Goal: Task Accomplishment & Management: Manage account settings

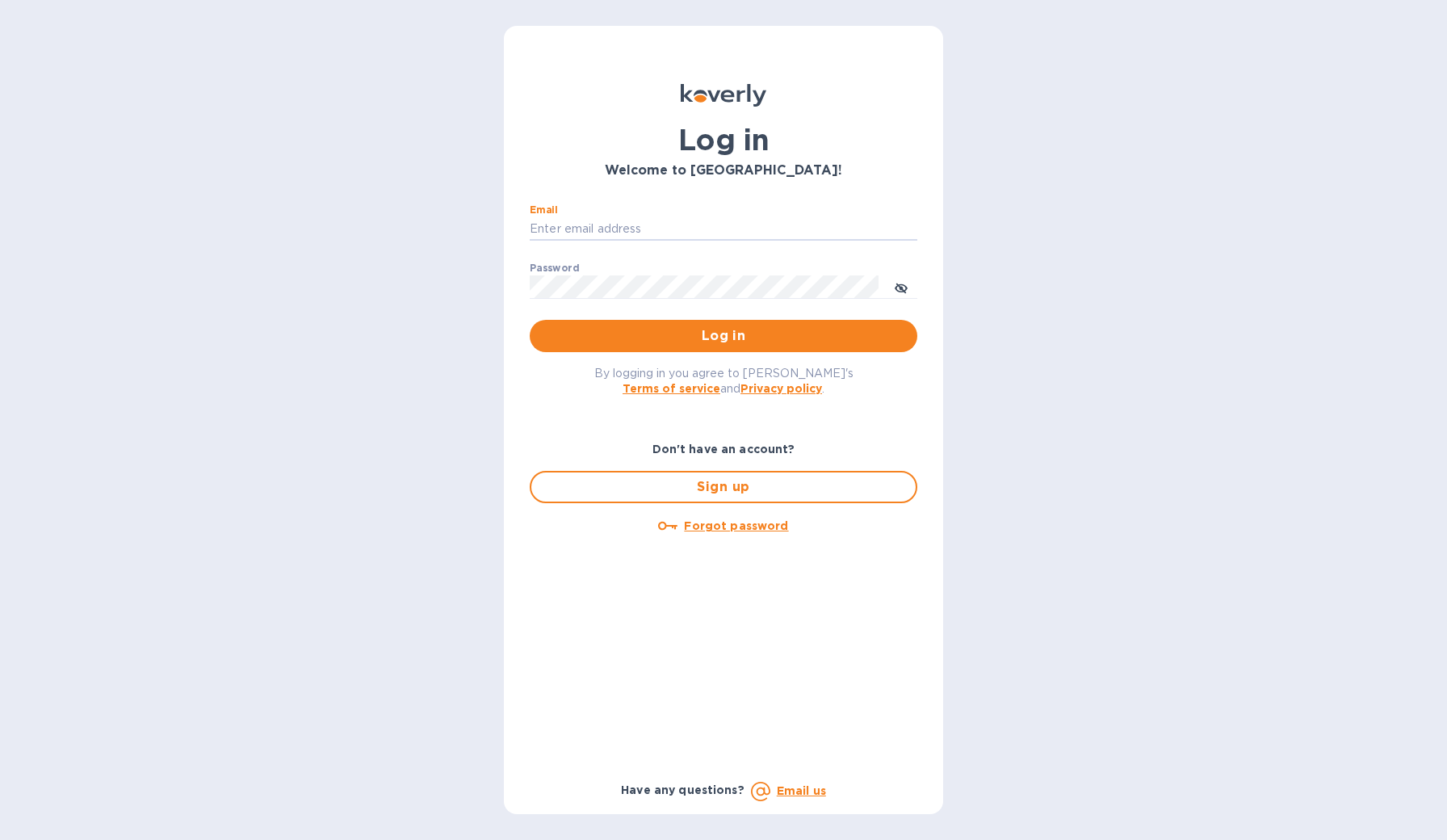
type input "[PERSON_NAME][EMAIL_ADDRESS][DOMAIN_NAME]"
click at [724, 336] on button "Log in" at bounding box center [723, 336] width 387 height 32
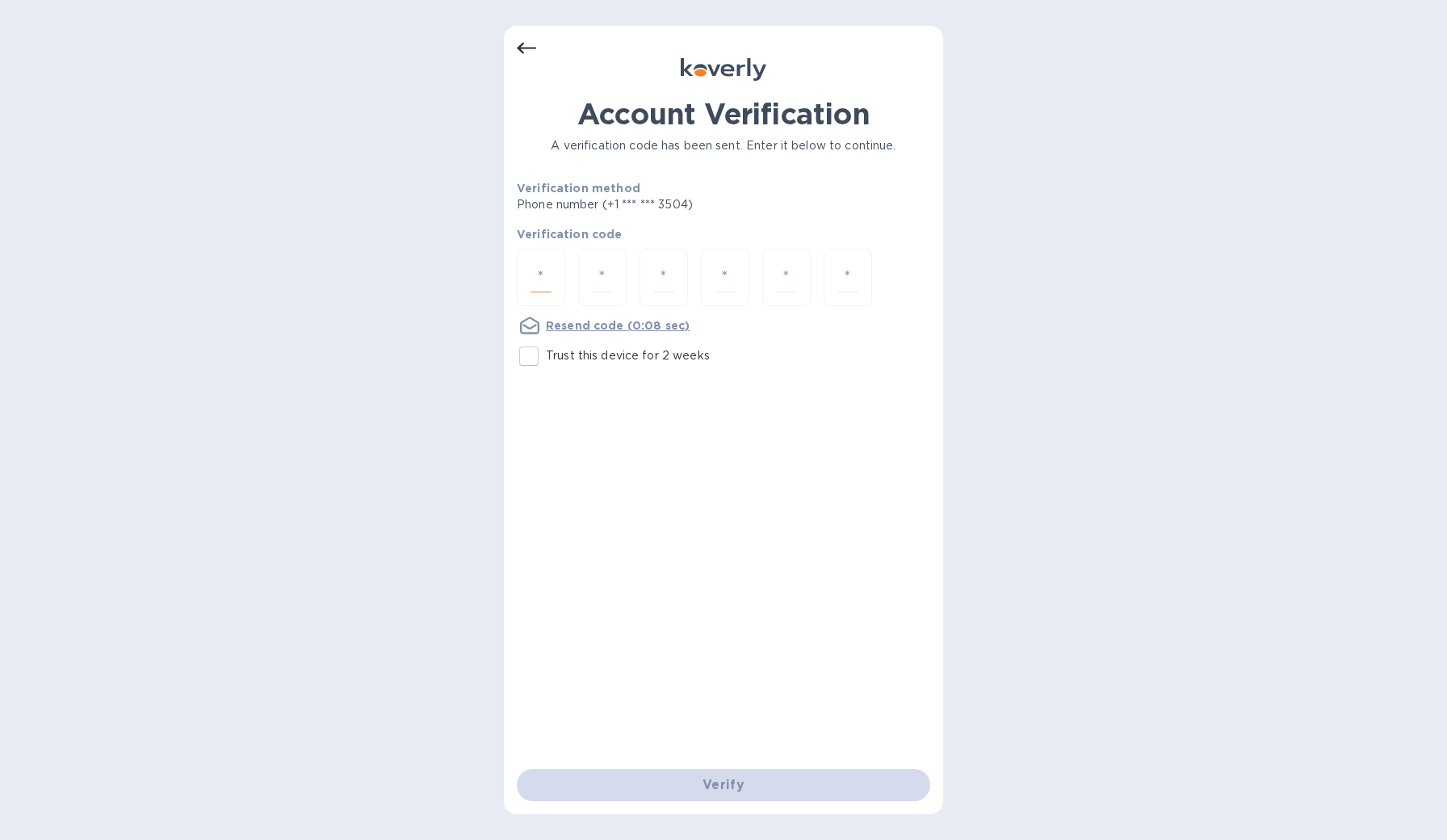
click at [539, 284] on input "number" at bounding box center [542, 276] width 21 height 30
type input "9"
type input "0"
type input "3"
type input "9"
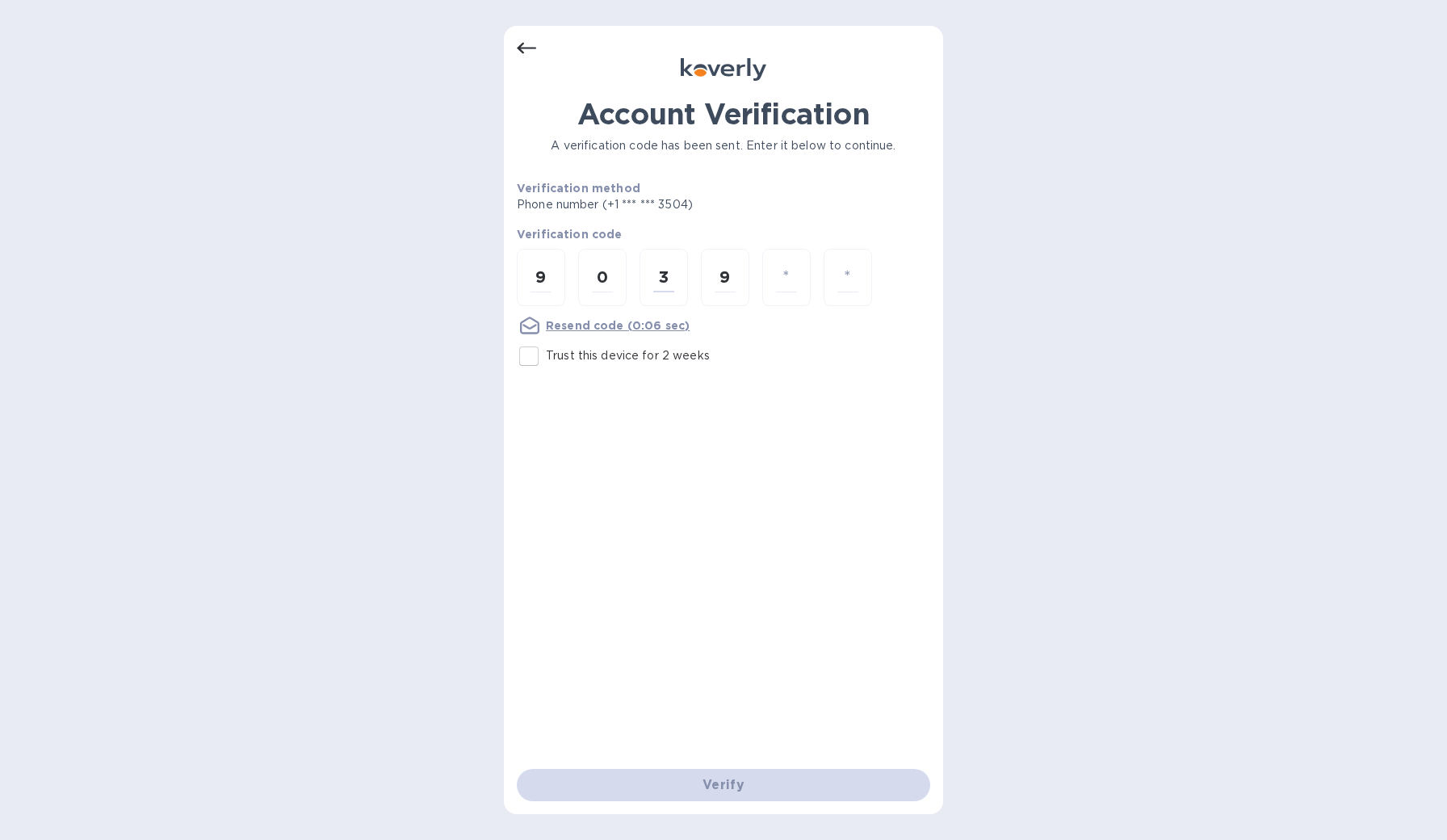
type input "0"
type input "7"
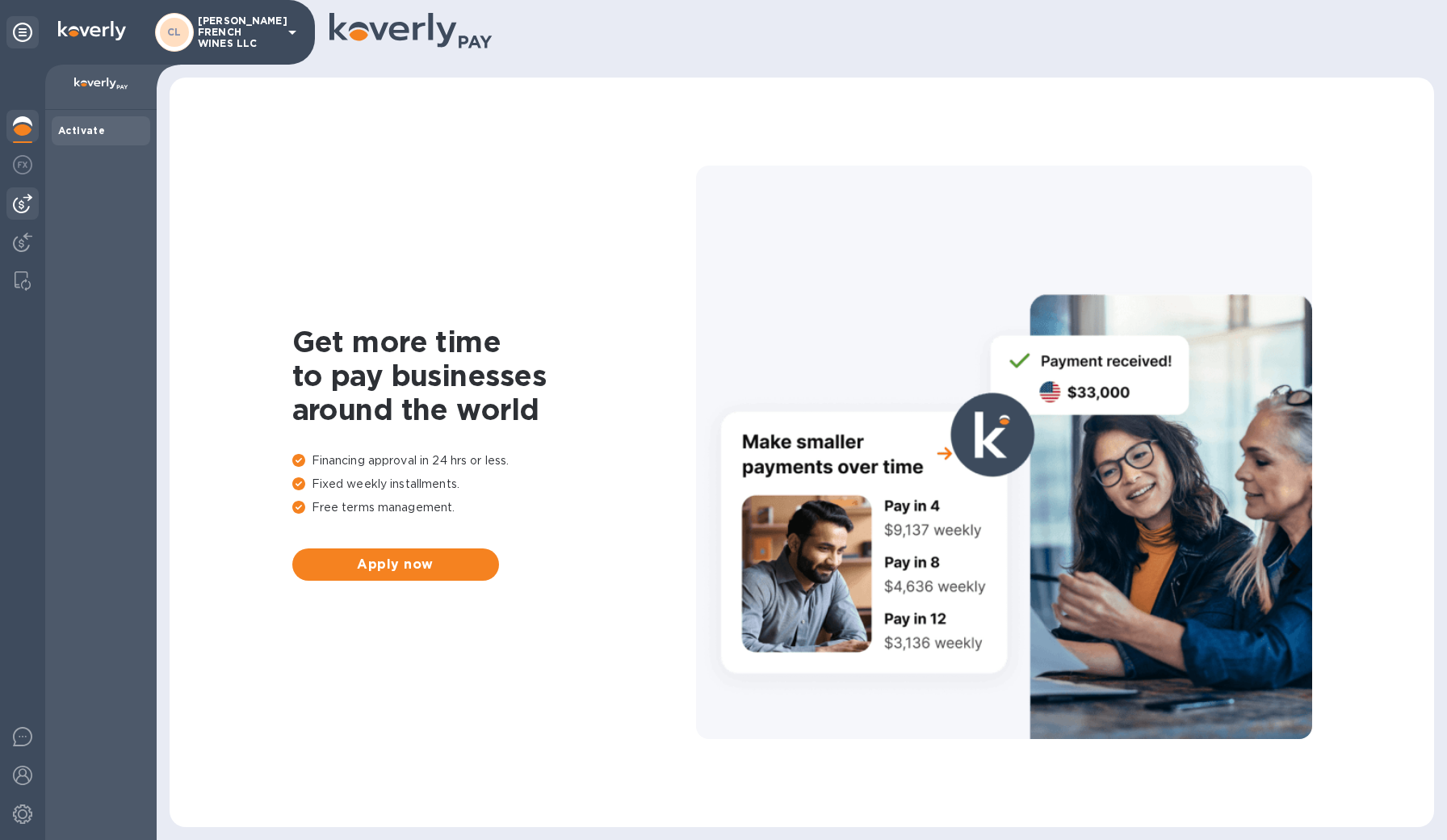
click at [21, 196] on img at bounding box center [22, 204] width 19 height 19
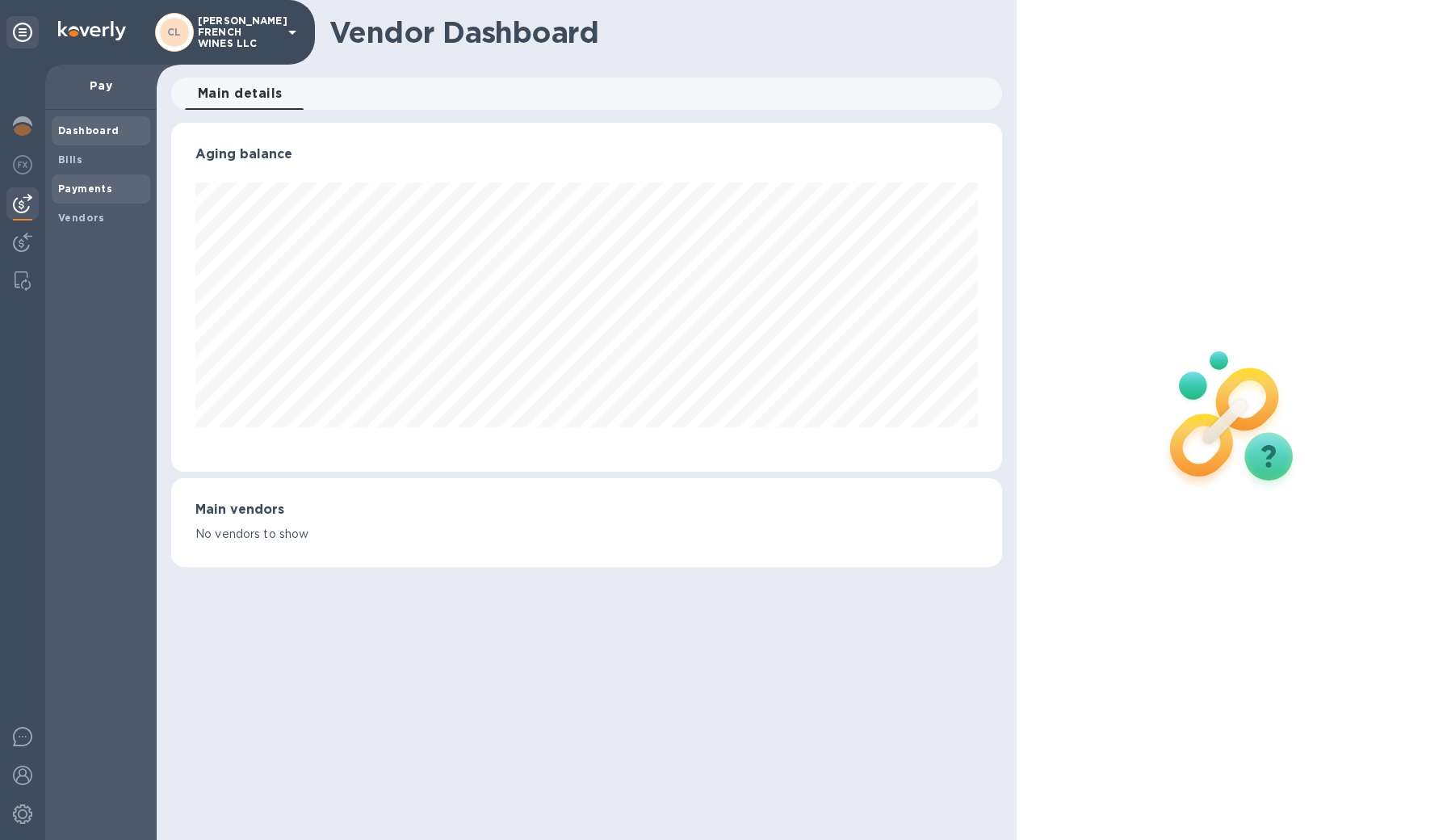
scroll to position [349, 832]
click at [84, 187] on b "Payments" at bounding box center [85, 188] width 54 height 12
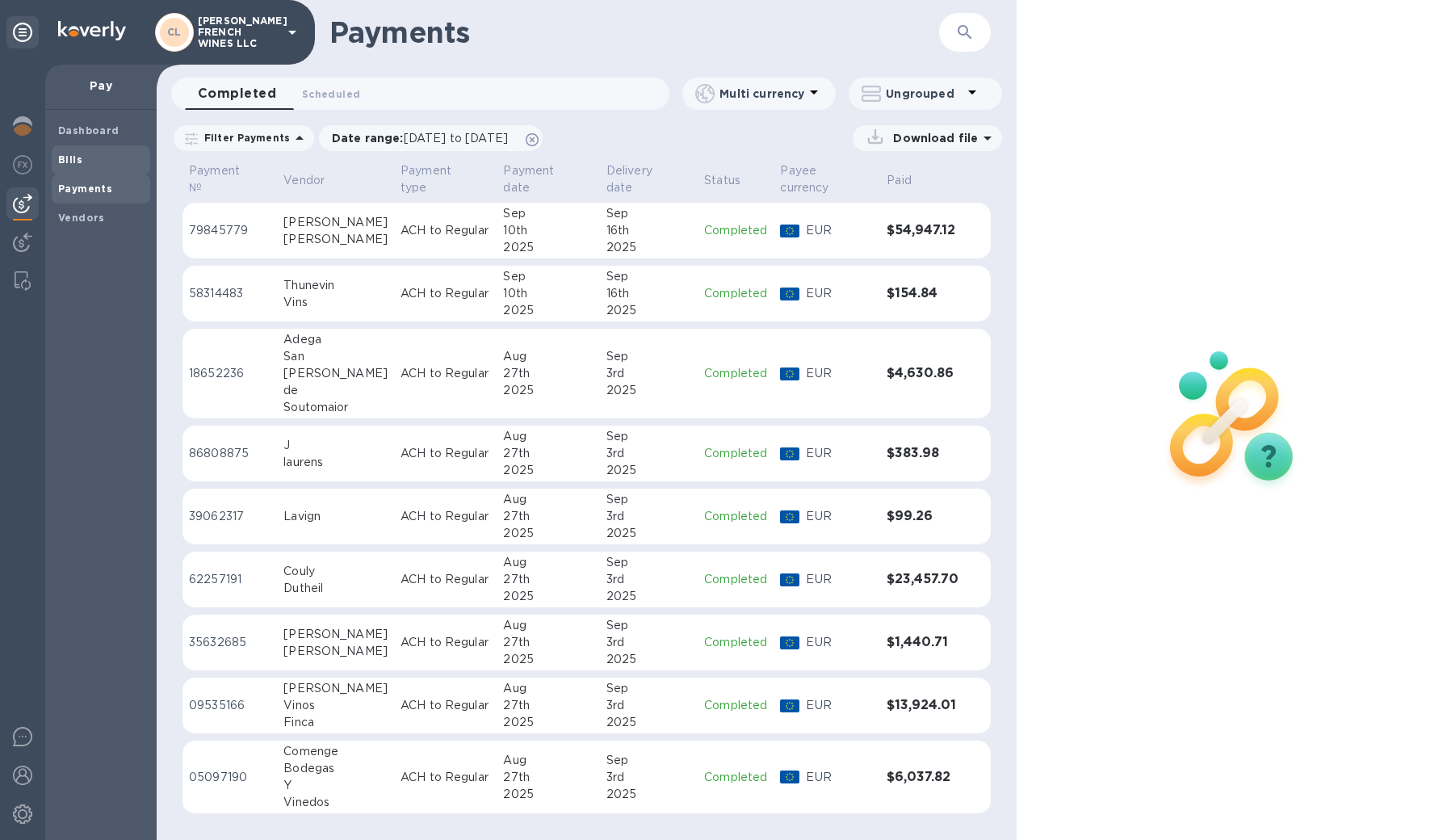
click at [78, 167] on div "Bills" at bounding box center [101, 160] width 99 height 29
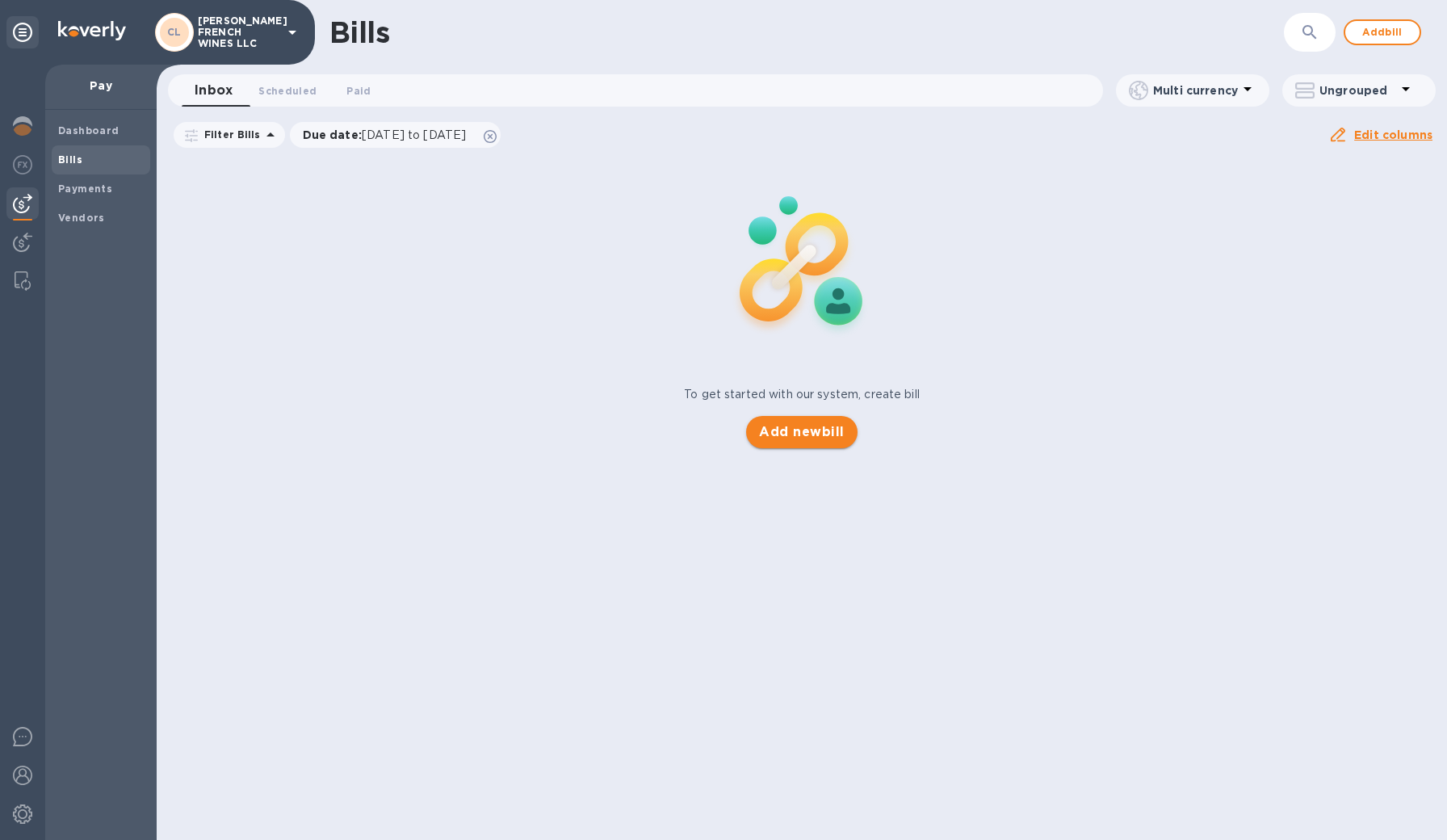
click at [788, 439] on span "Add new bill" at bounding box center [801, 432] width 84 height 19
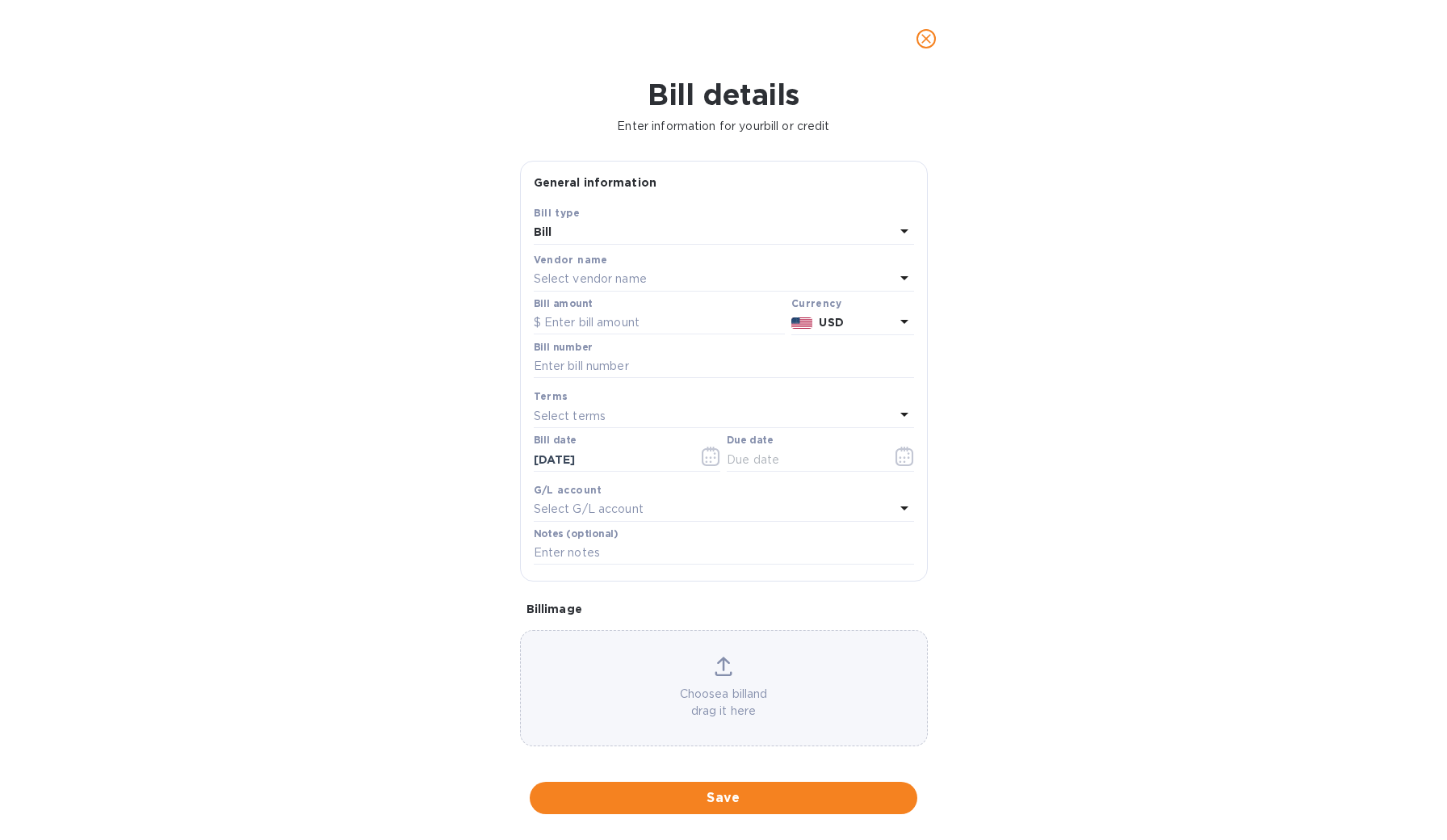
click at [556, 224] on div "Bill" at bounding box center [714, 232] width 361 height 22
click at [412, 243] on div "Bill details Enter information for your bill or credit General information Save…" at bounding box center [723, 459] width 1447 height 762
click at [922, 41] on icon "close" at bounding box center [926, 39] width 16 height 16
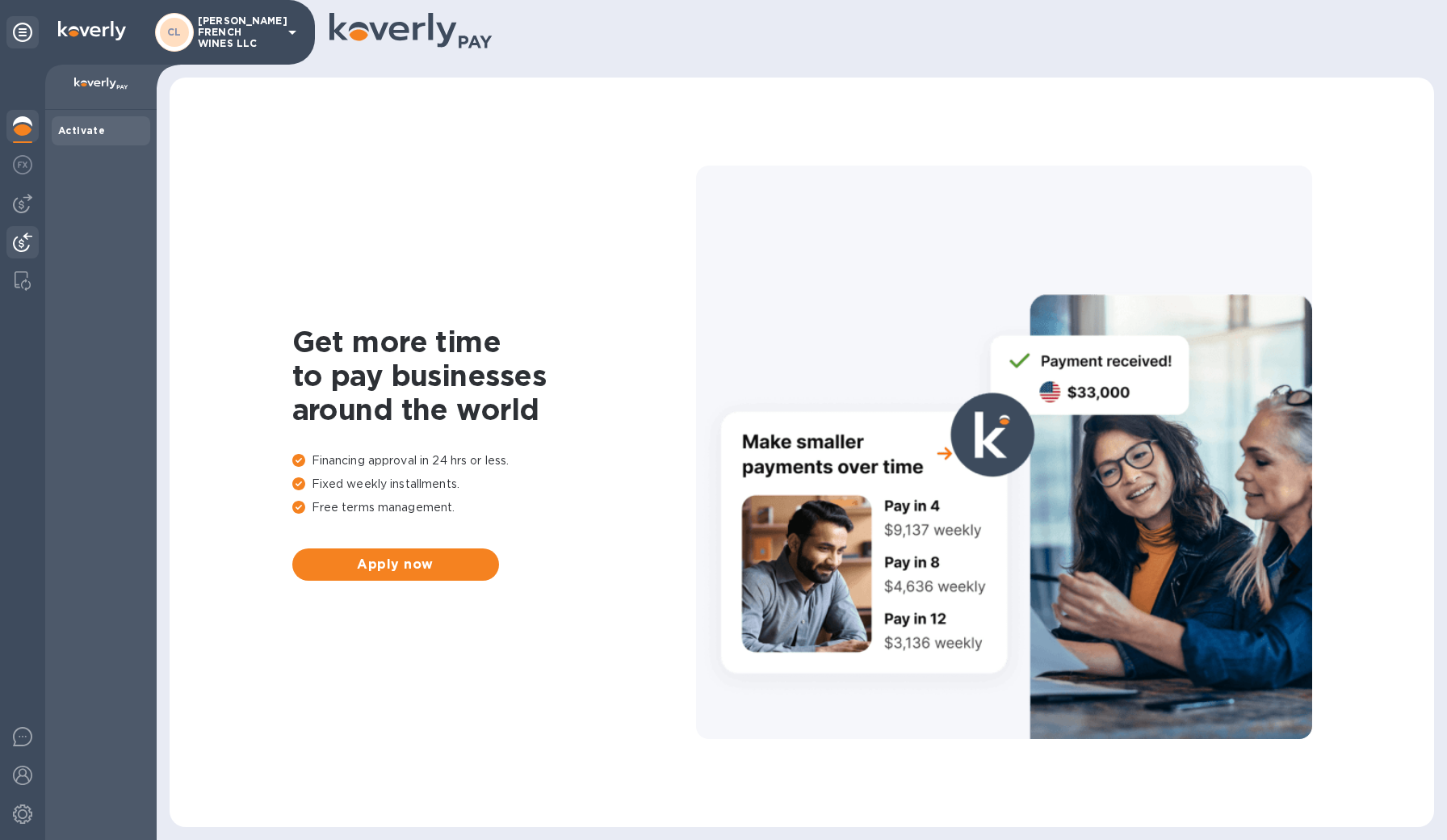
click at [20, 239] on img at bounding box center [22, 242] width 19 height 19
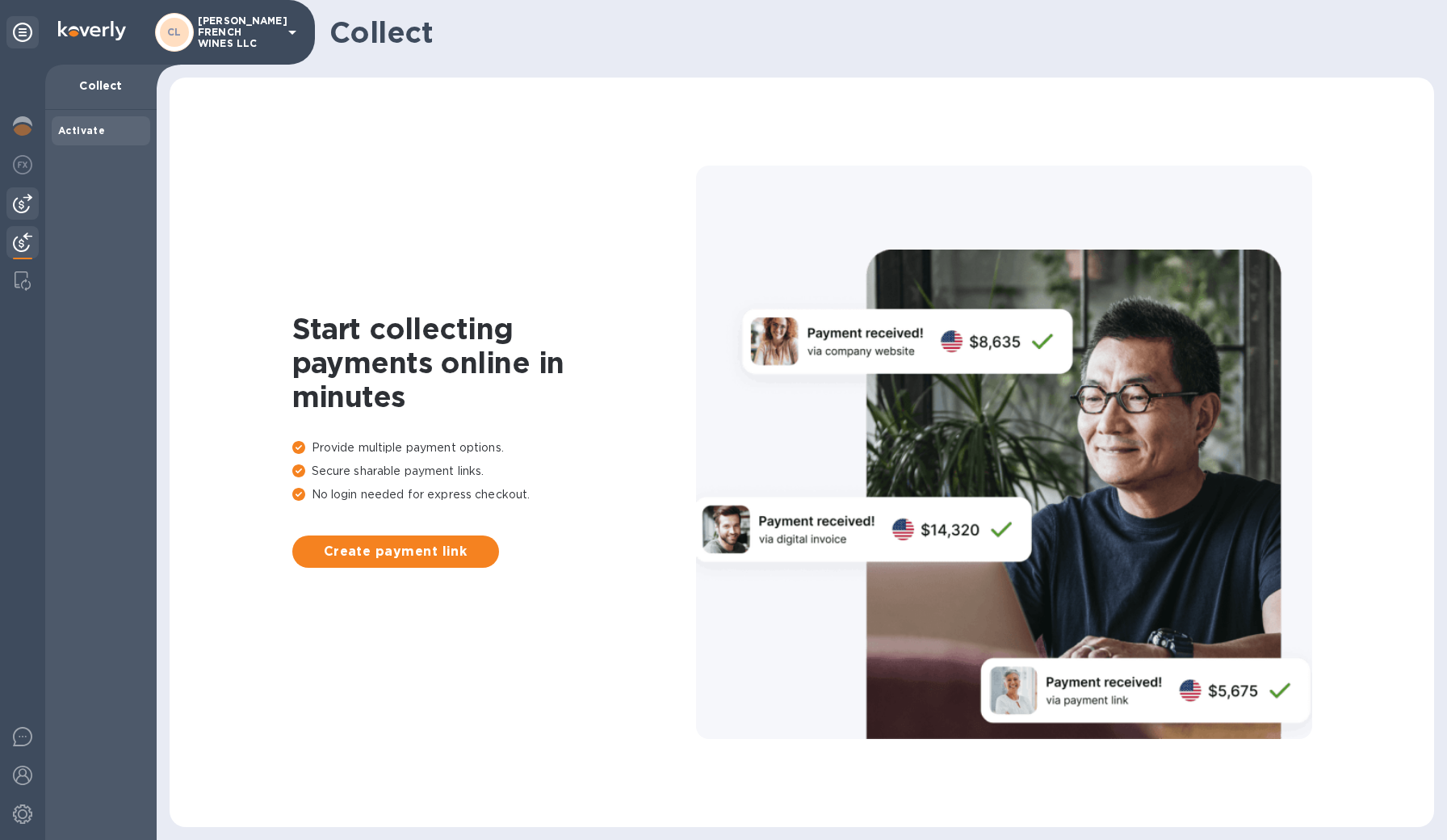
click at [21, 212] on img at bounding box center [22, 204] width 19 height 19
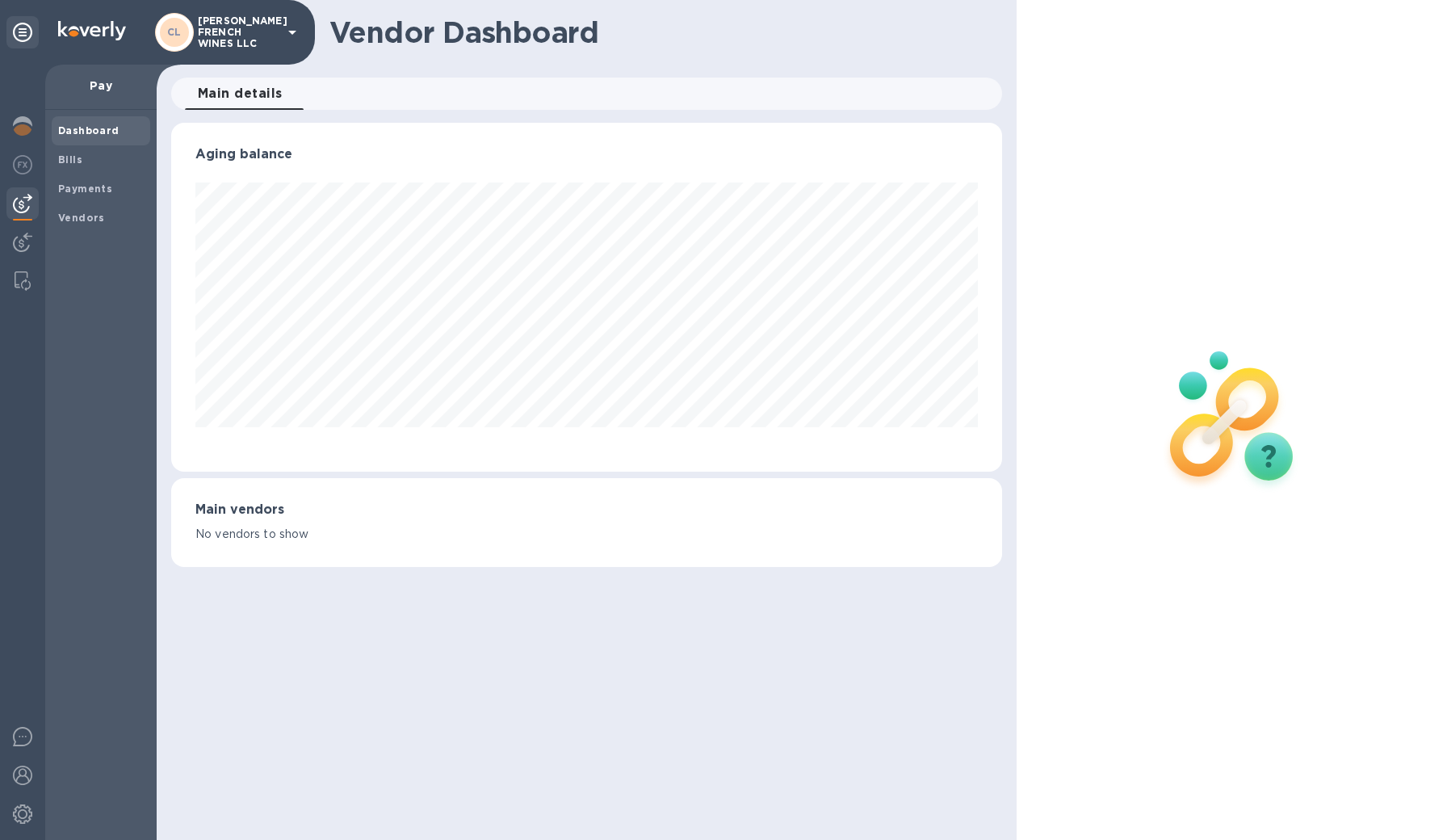
scroll to position [349, 832]
click at [70, 165] on span "Bills" at bounding box center [70, 159] width 24 height 16
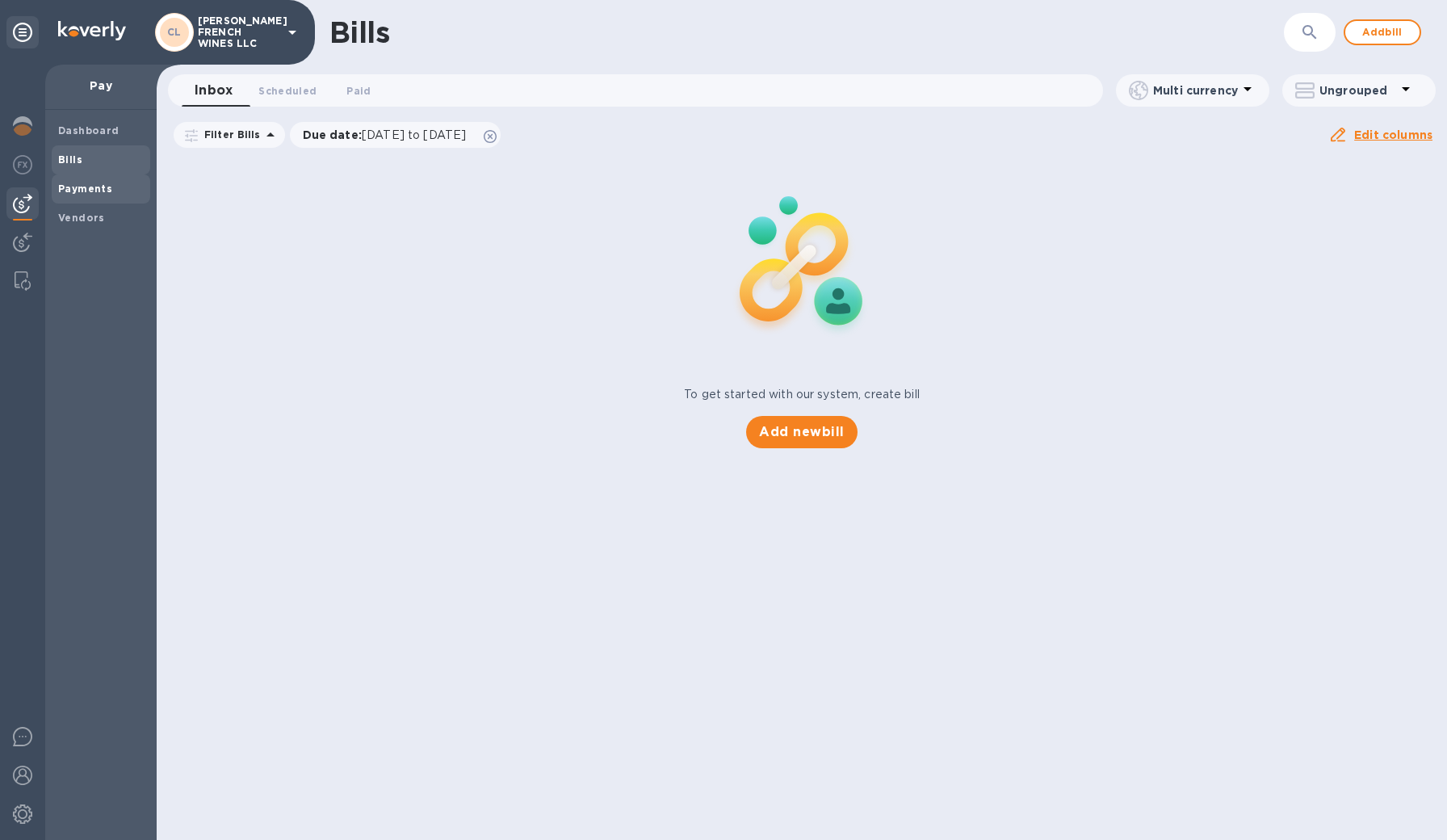
click at [73, 186] on b "Payments" at bounding box center [85, 188] width 54 height 12
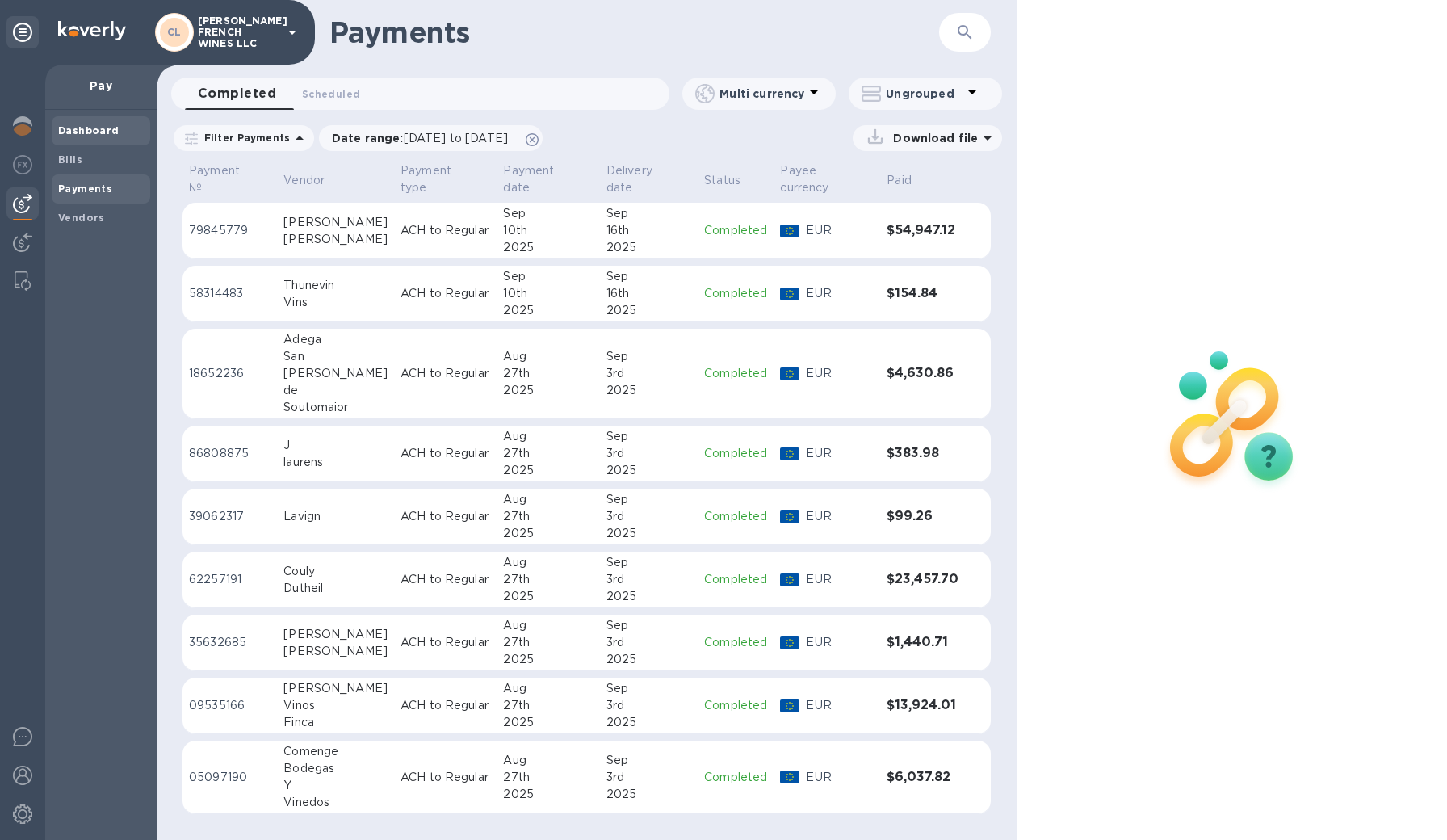
click at [78, 137] on span "Dashboard" at bounding box center [88, 130] width 61 height 16
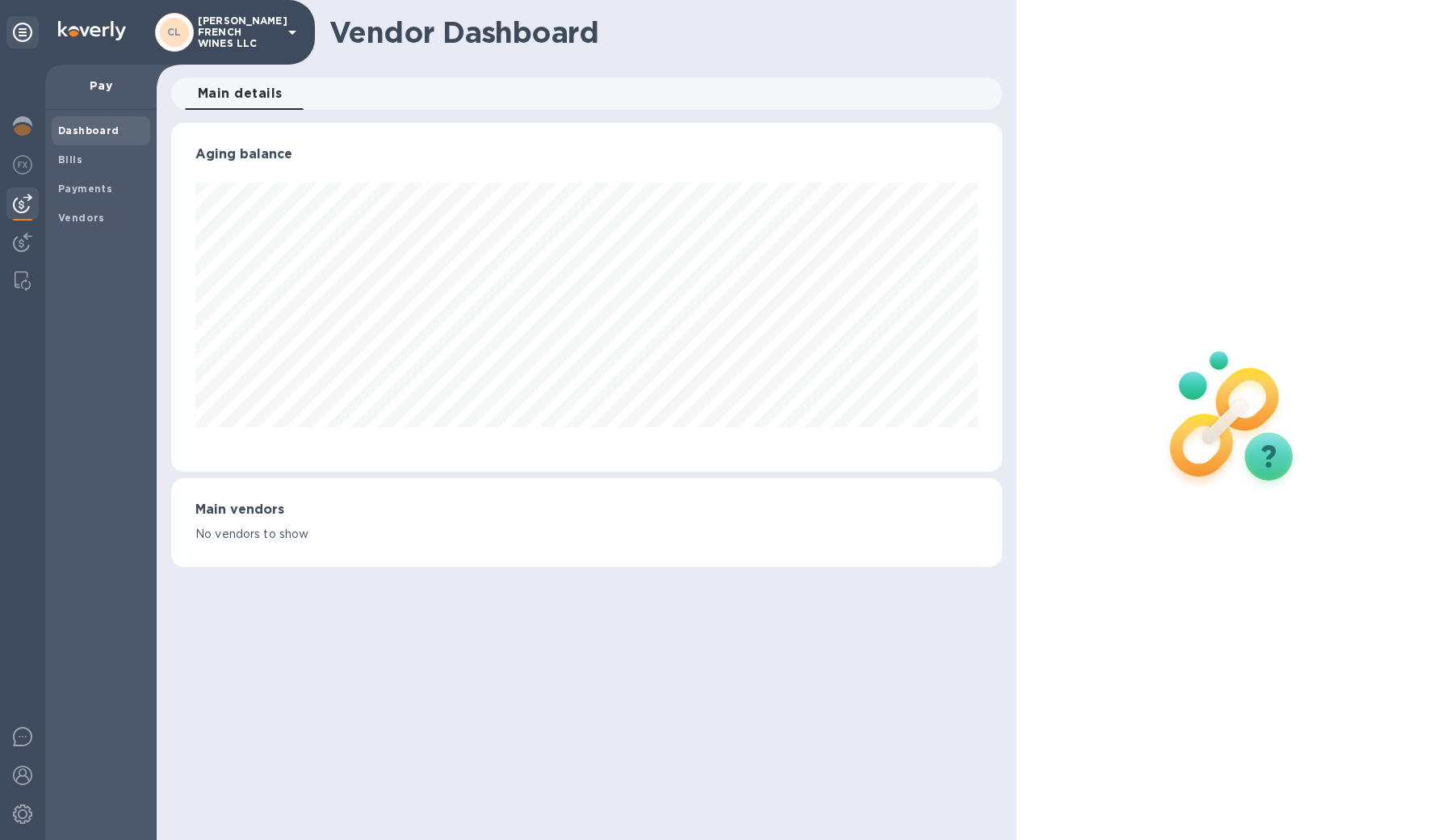
scroll to position [349, 832]
click at [75, 161] on b "Bills" at bounding box center [70, 159] width 24 height 12
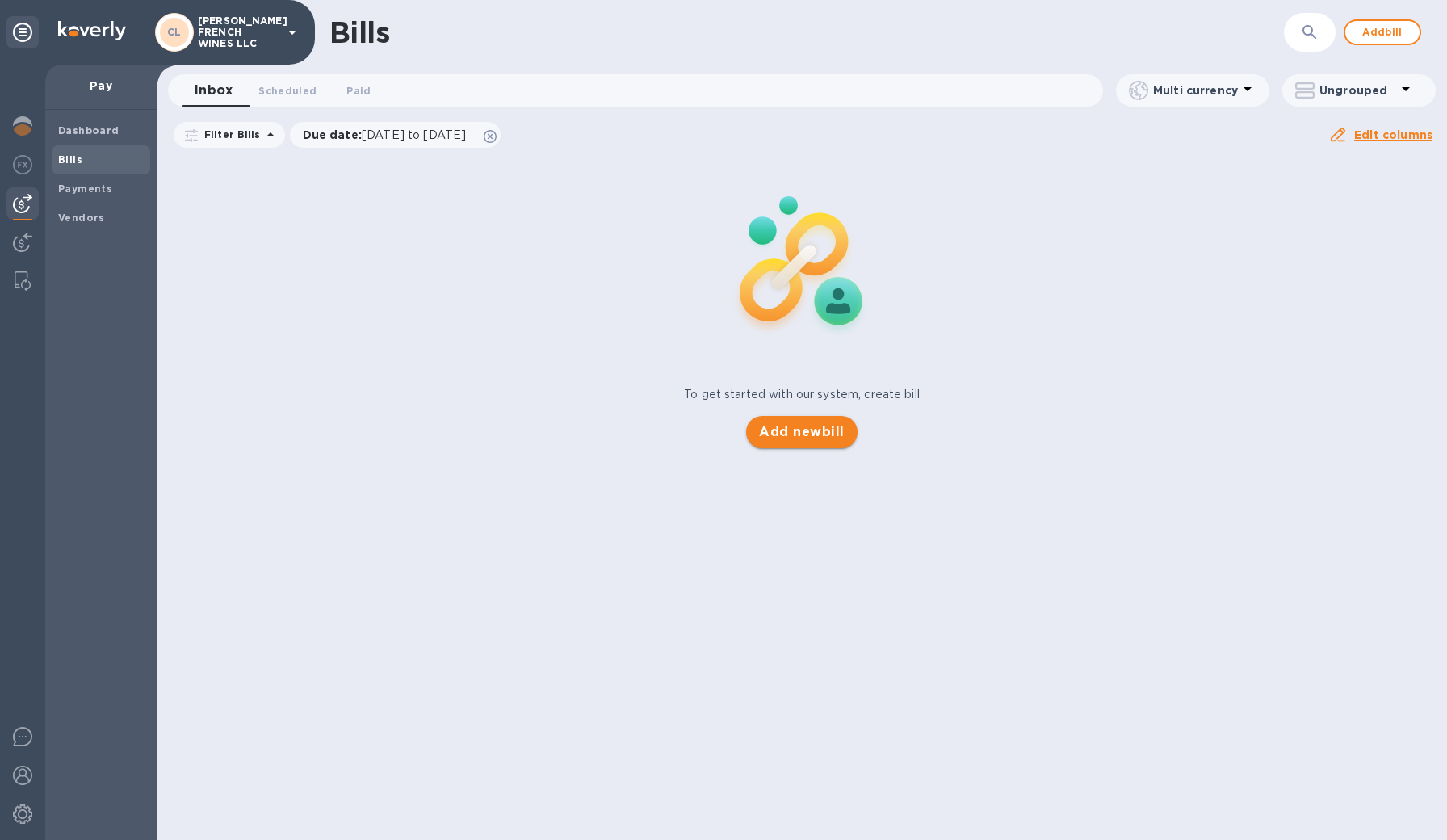
click at [813, 435] on span "Add new bill" at bounding box center [801, 432] width 84 height 19
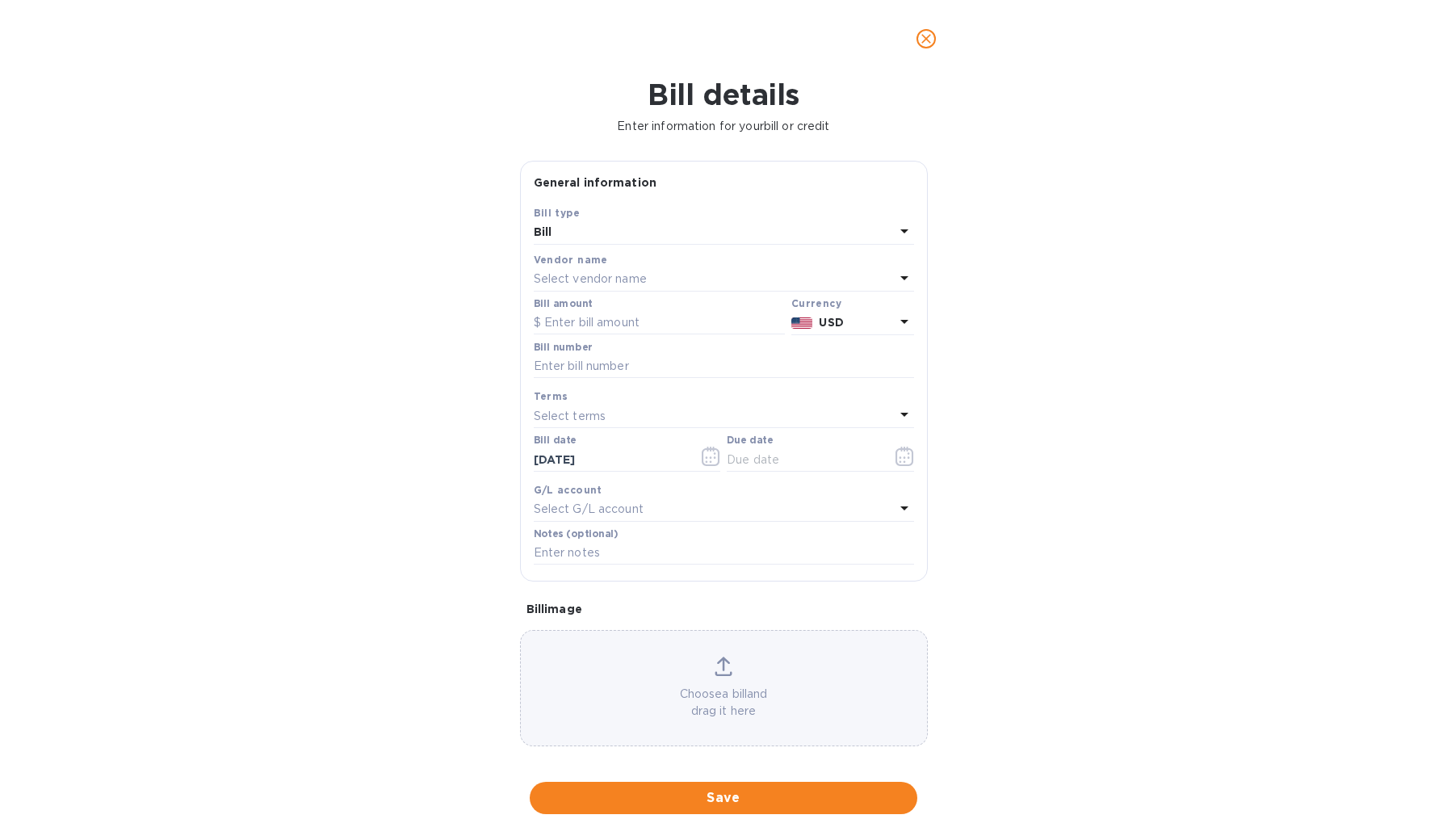
click at [600, 233] on div "Bill" at bounding box center [714, 232] width 361 height 22
click at [600, 233] on div "Bill type Bill Credit" at bounding box center [724, 280] width 380 height 120
click at [586, 267] on p "Bill" at bounding box center [717, 270] width 342 height 16
click at [593, 276] on p "Select vendor name" at bounding box center [590, 278] width 114 height 16
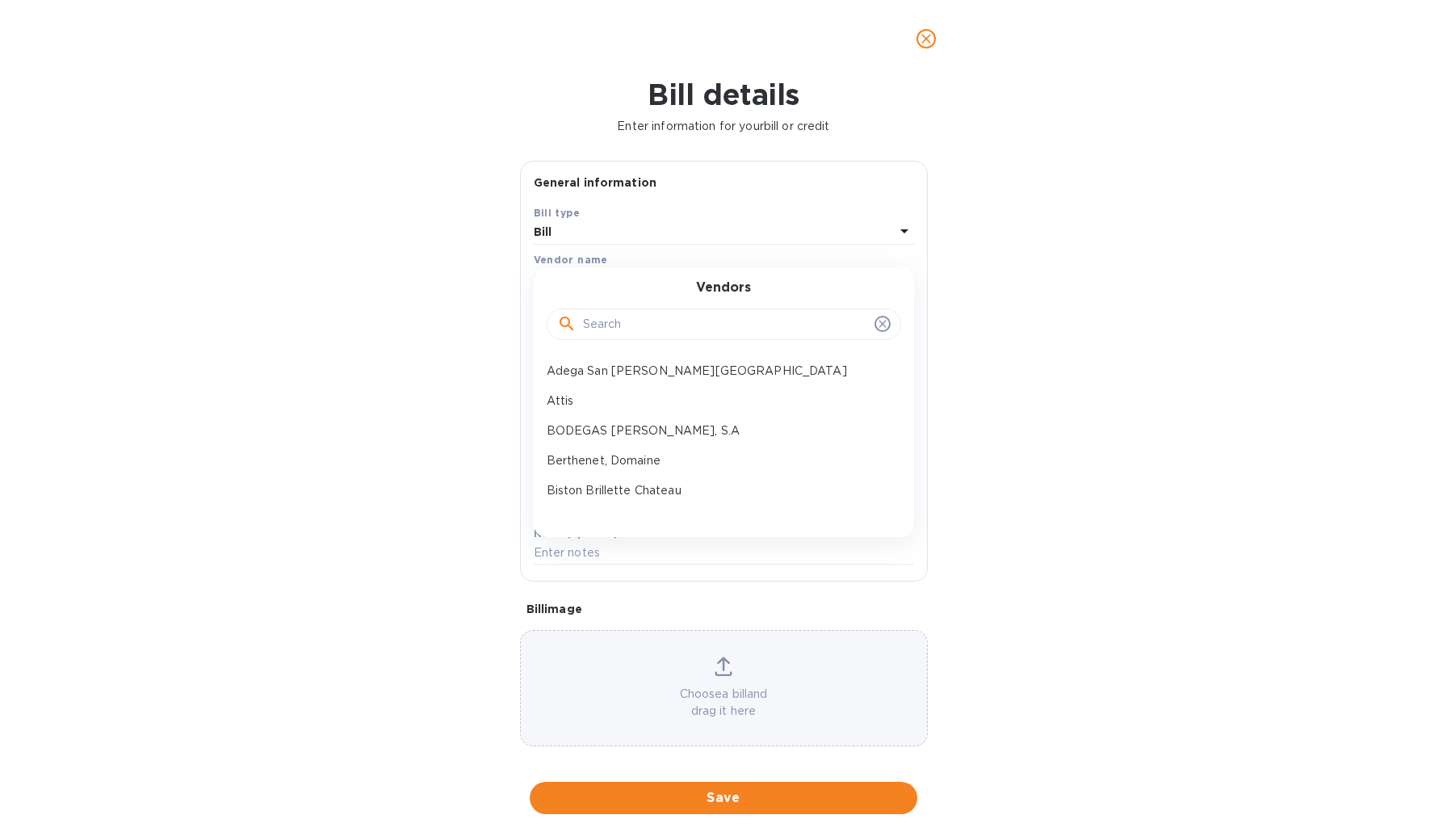
click at [628, 324] on input "text" at bounding box center [726, 324] width 285 height 24
type input "coming"
drag, startPoint x: 624, startPoint y: 349, endPoint x: 626, endPoint y: 367, distance: 18.1
click at [626, 367] on p "Comenge Bodegas Y Vinedos" at bounding box center [717, 371] width 342 height 16
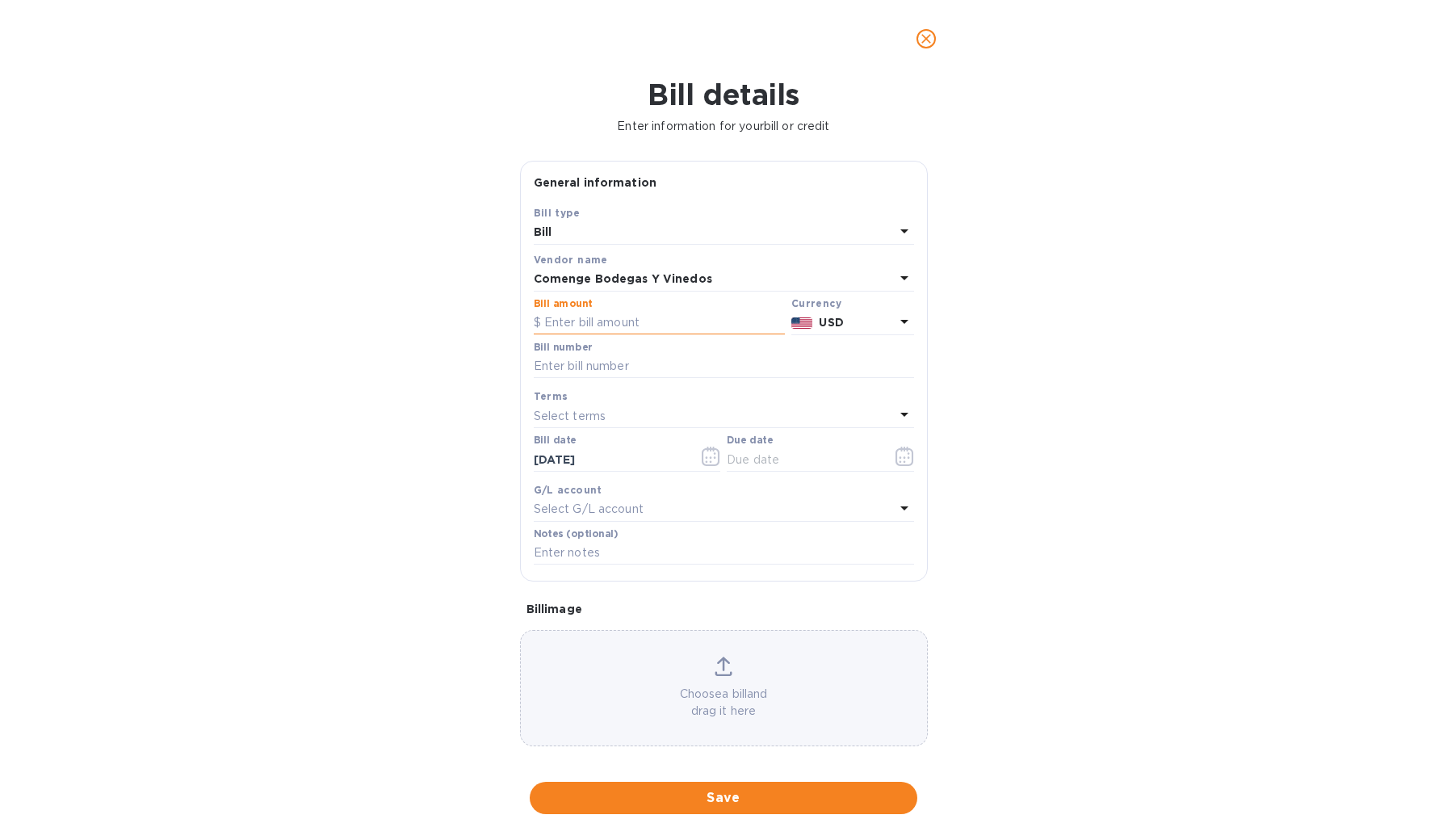
click at [626, 322] on input "text" at bounding box center [659, 322] width 251 height 24
click at [848, 320] on p "USD" at bounding box center [856, 322] width 75 height 16
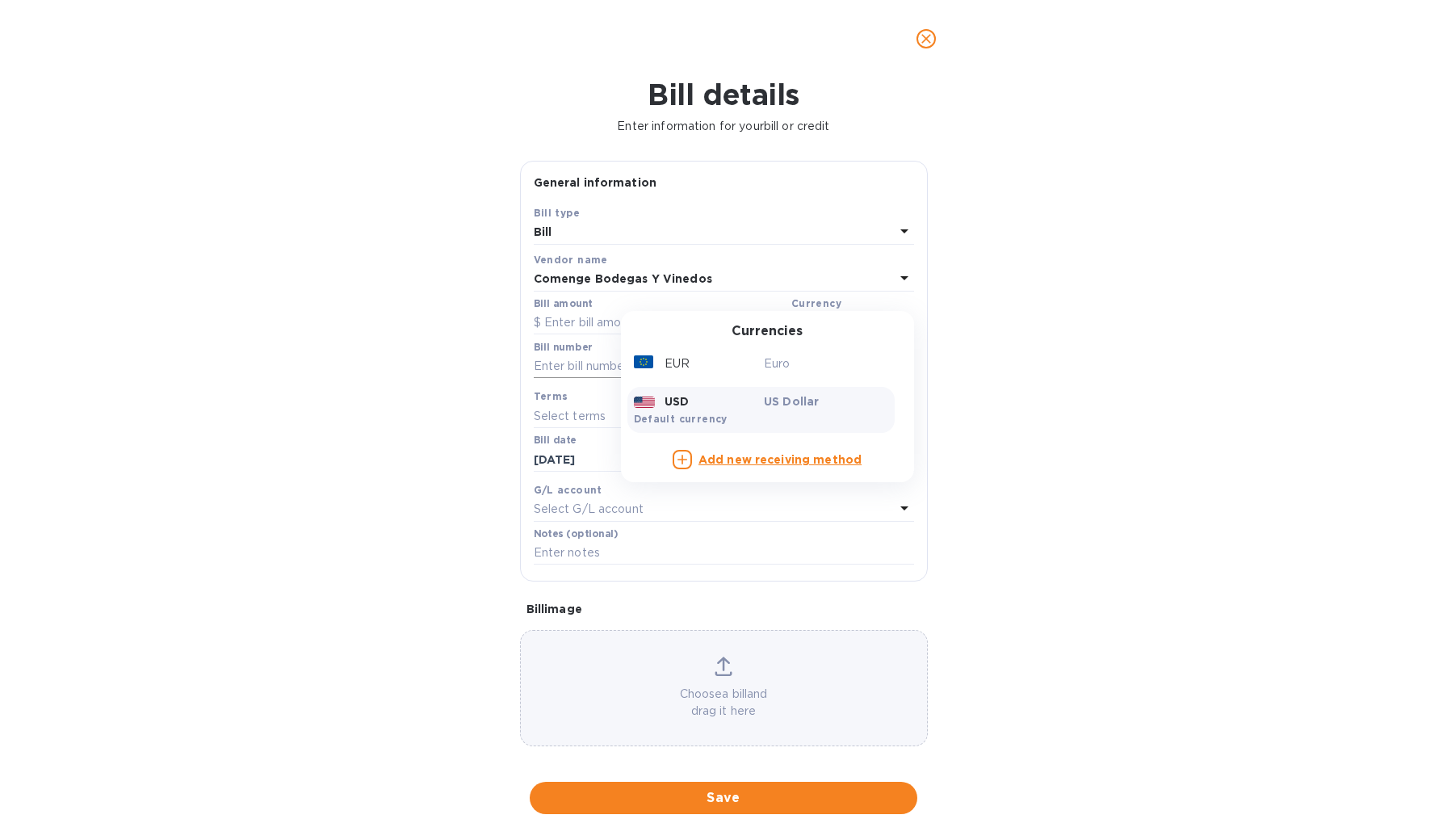
click at [730, 355] on div "EUR" at bounding box center [696, 364] width 131 height 23
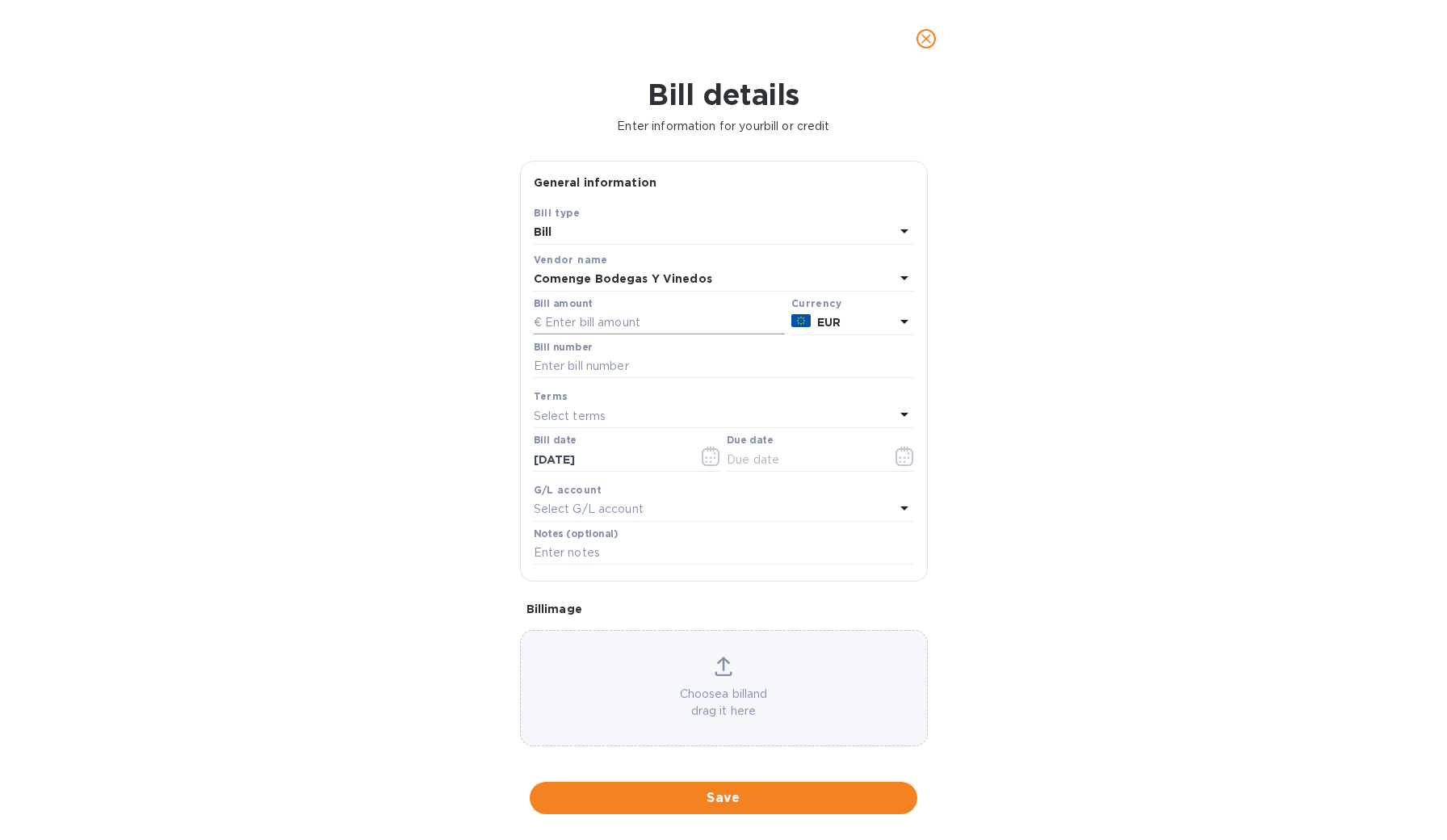
click at [613, 325] on input "text" at bounding box center [659, 322] width 251 height 24
type input "105.61"
click at [624, 364] on input "text" at bounding box center [724, 366] width 380 height 24
type input "P"
type input "Correction to invoice #250495"
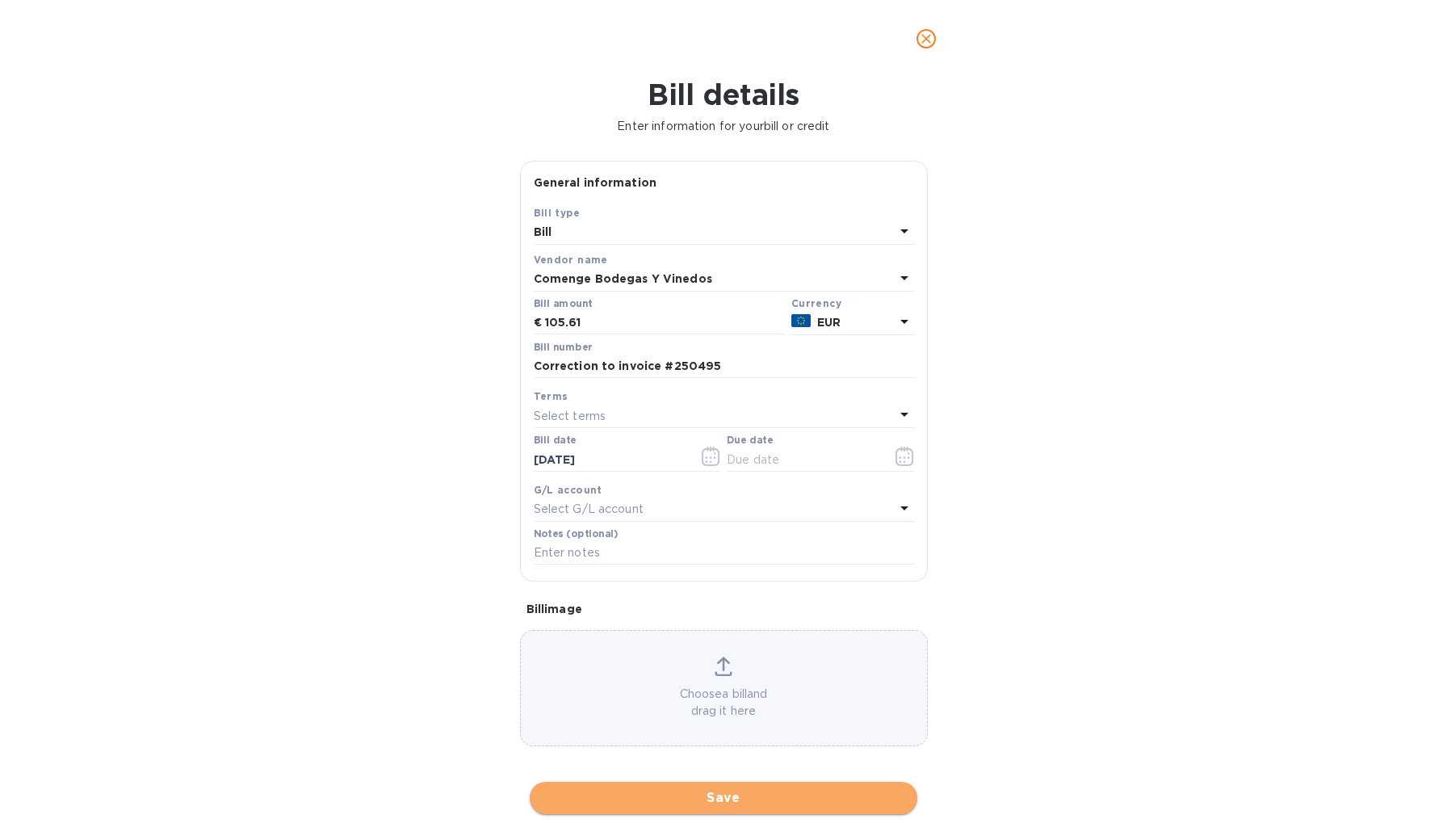
click at [739, 788] on span "Save" at bounding box center [723, 797] width 362 height 19
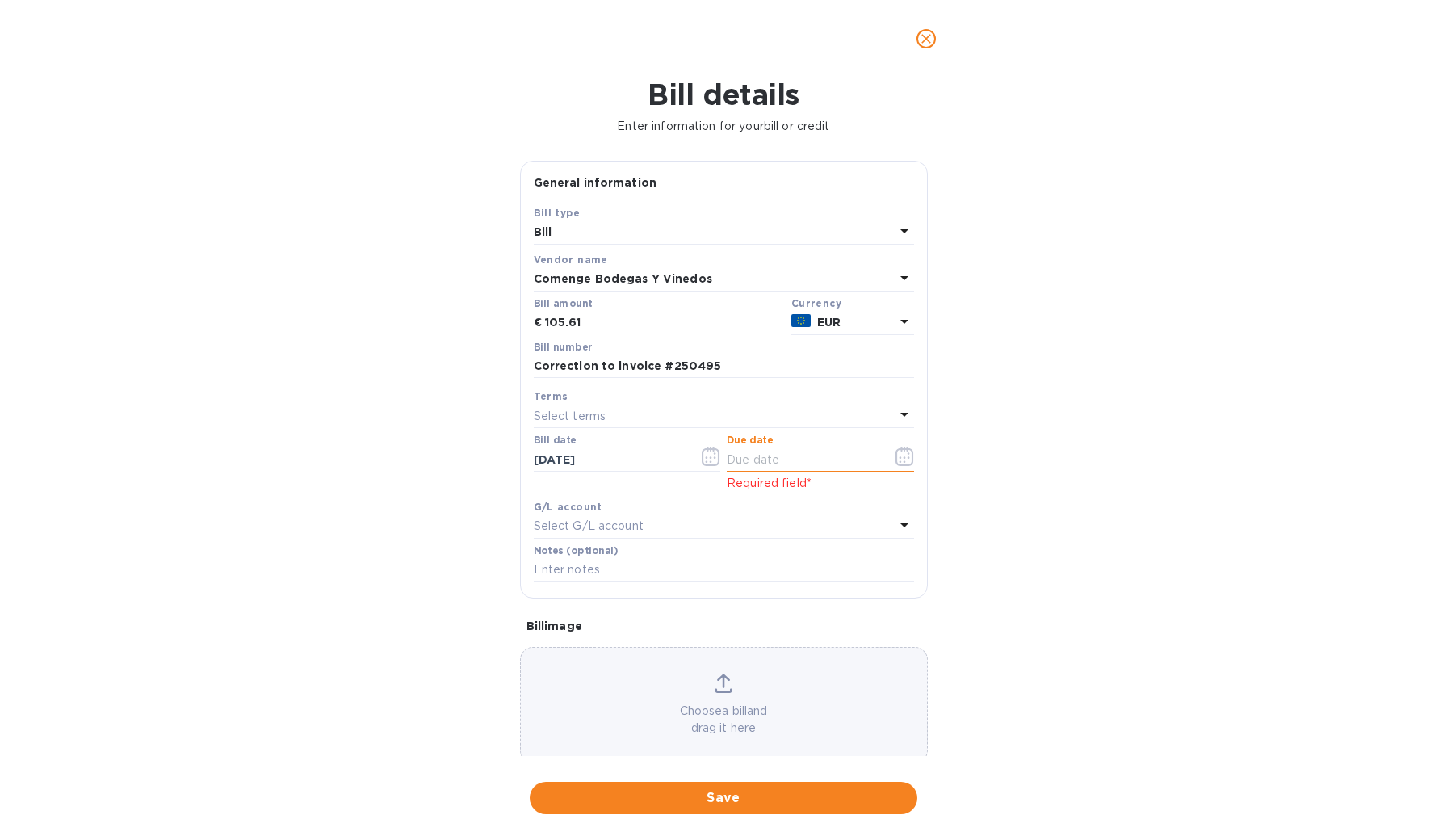
click at [764, 455] on input "text" at bounding box center [803, 459] width 152 height 24
click at [898, 451] on icon "button" at bounding box center [904, 456] width 18 height 19
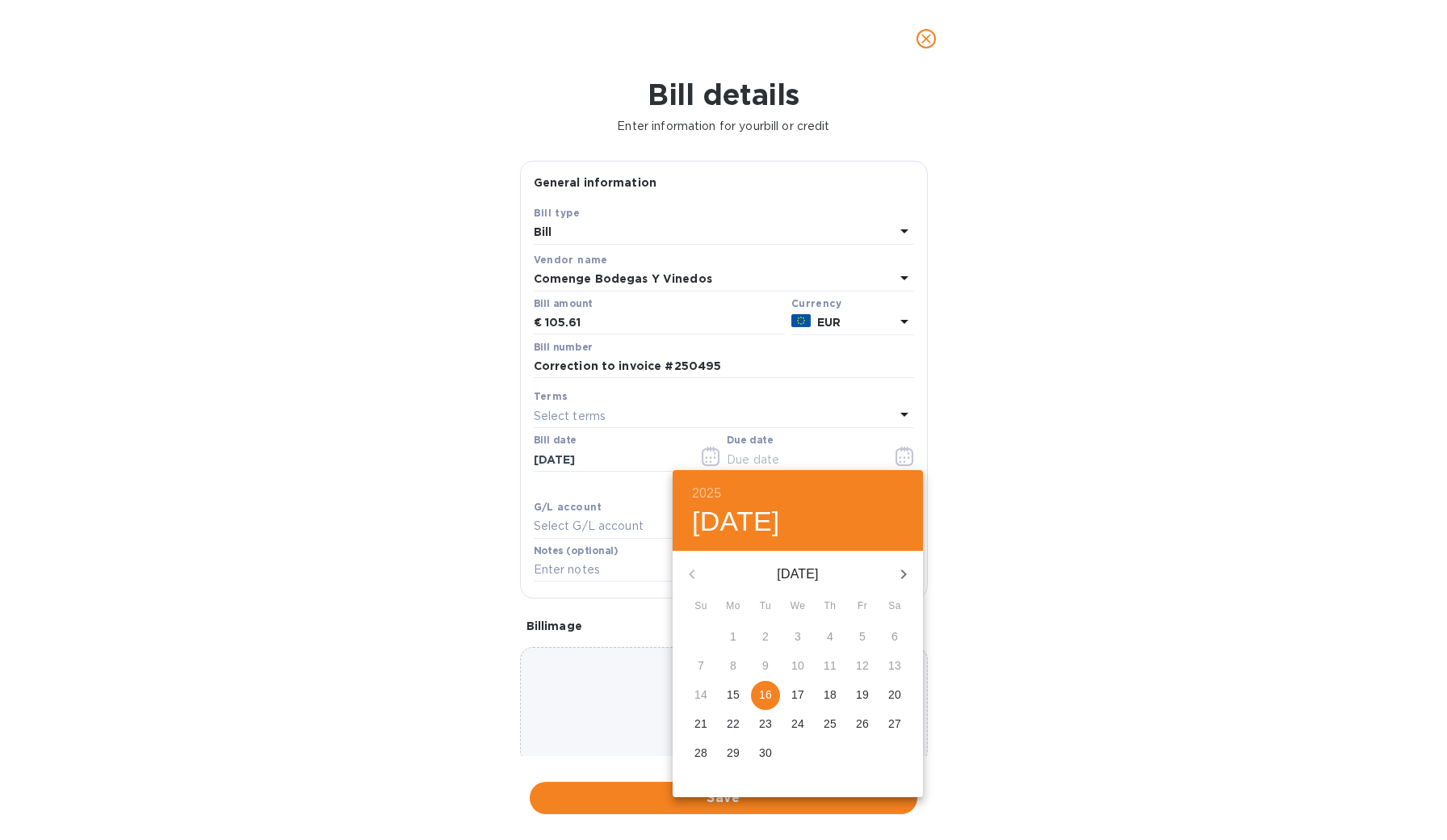
click at [760, 696] on p "16" at bounding box center [765, 694] width 13 height 16
type input "09/16/2025"
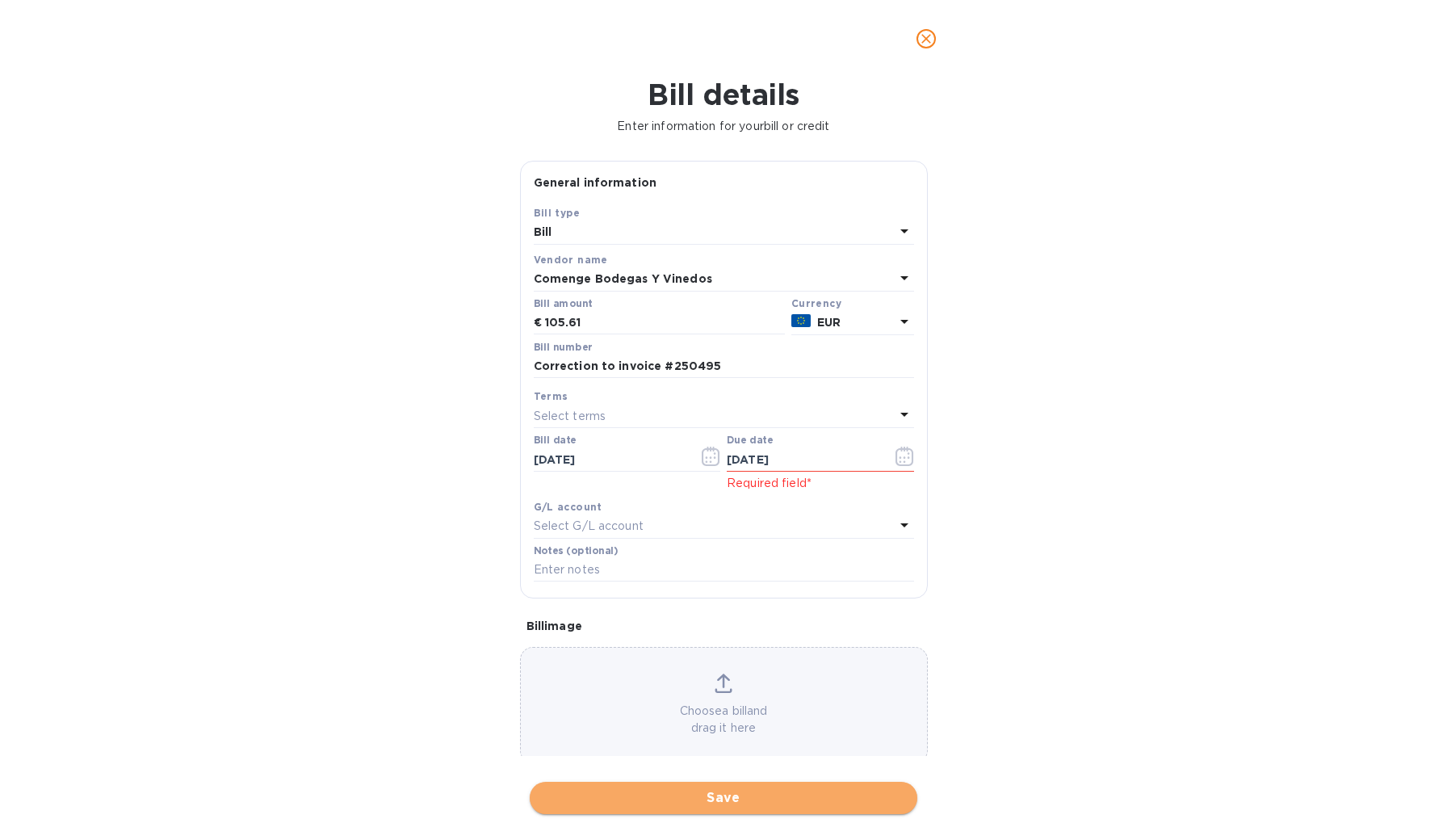
click at [647, 790] on span "Save" at bounding box center [723, 797] width 362 height 19
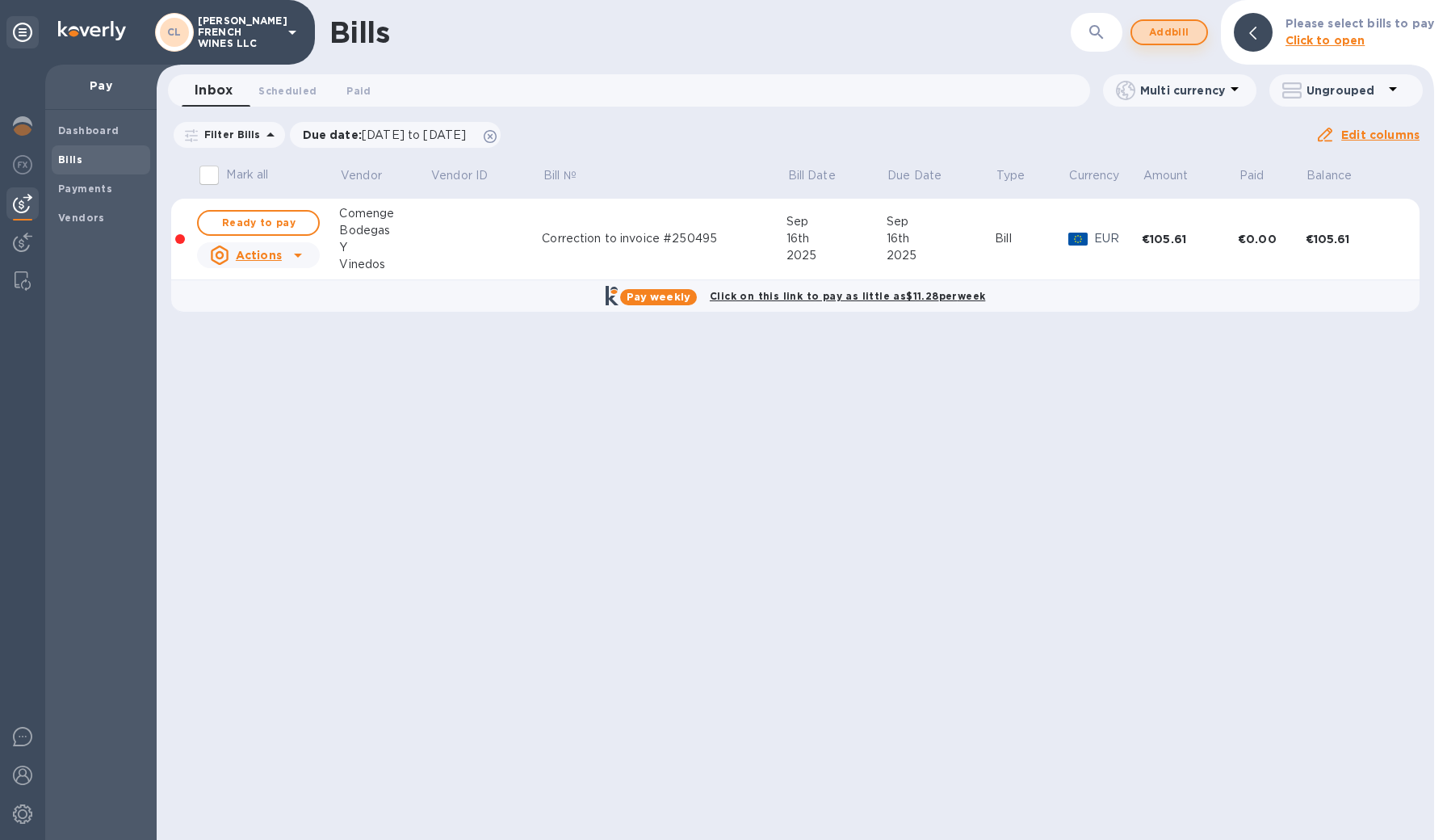
click at [1177, 36] on span "Add bill" at bounding box center [1169, 32] width 49 height 19
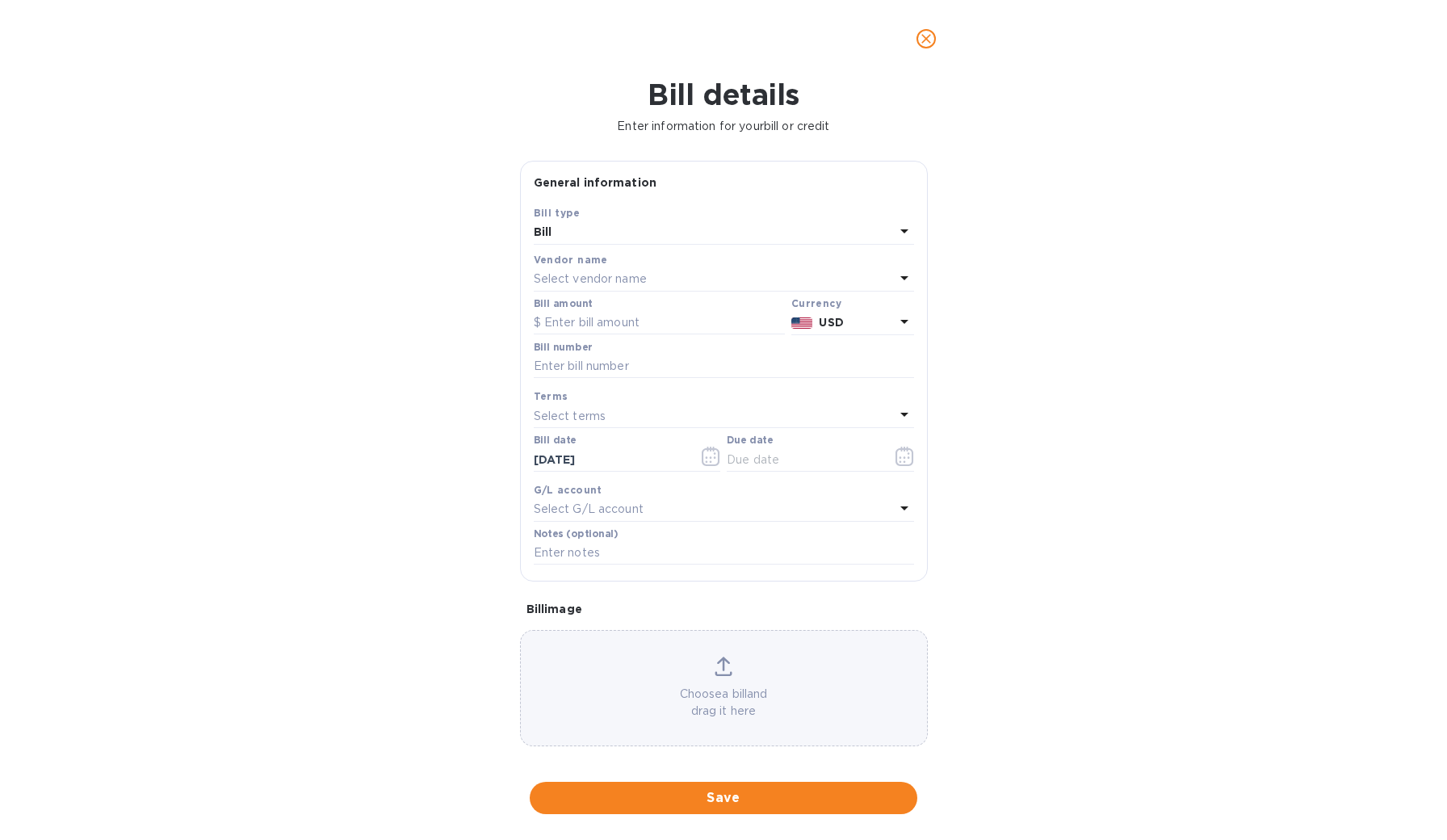
click at [590, 276] on p "Select vendor name" at bounding box center [590, 278] width 114 height 16
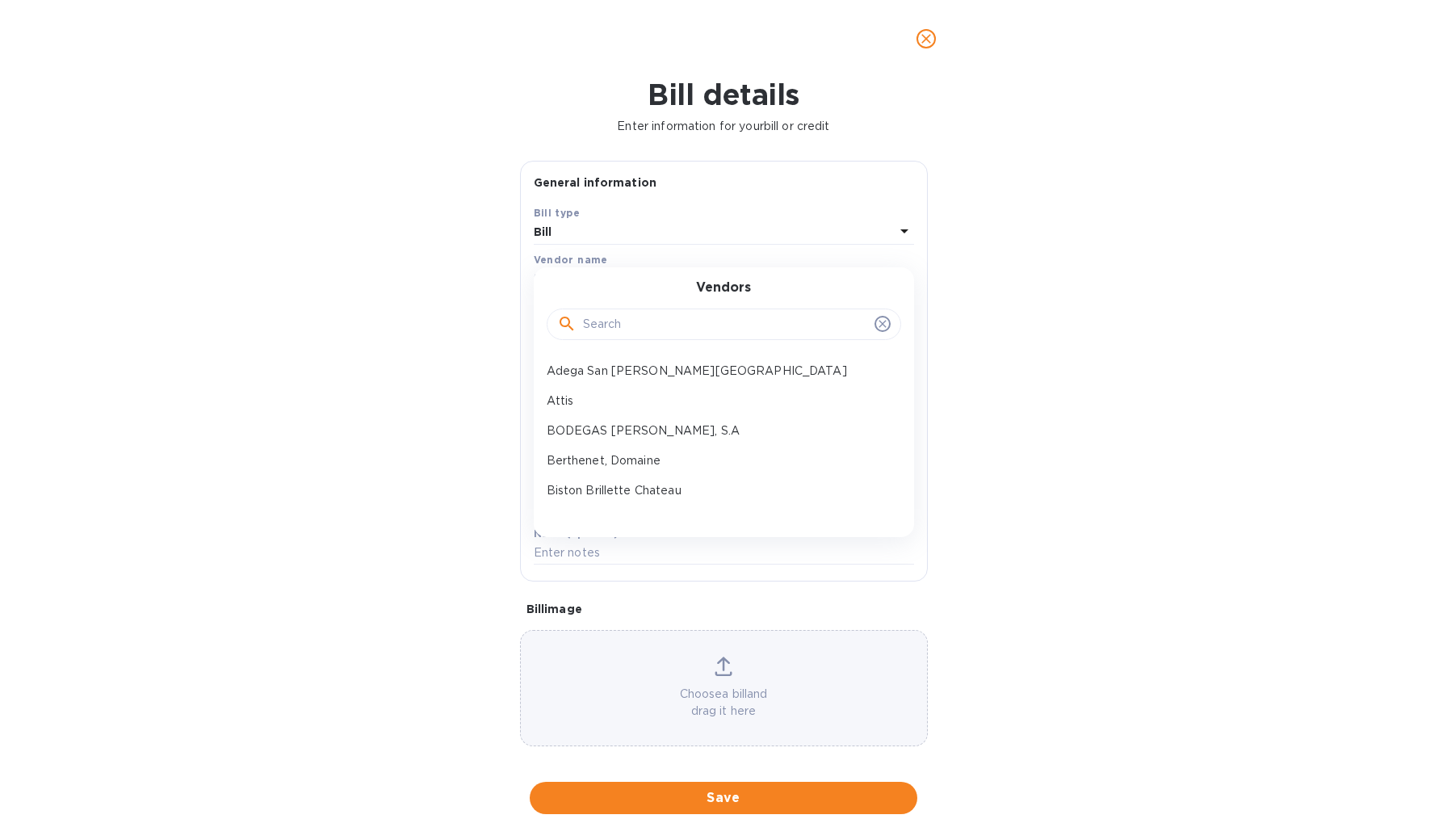
click at [605, 325] on input "text" at bounding box center [726, 324] width 285 height 24
type input "could"
drag, startPoint x: 600, startPoint y: 349, endPoint x: 599, endPoint y: 367, distance: 18.0
click at [599, 367] on p "Couly Dutheil" at bounding box center [717, 371] width 342 height 16
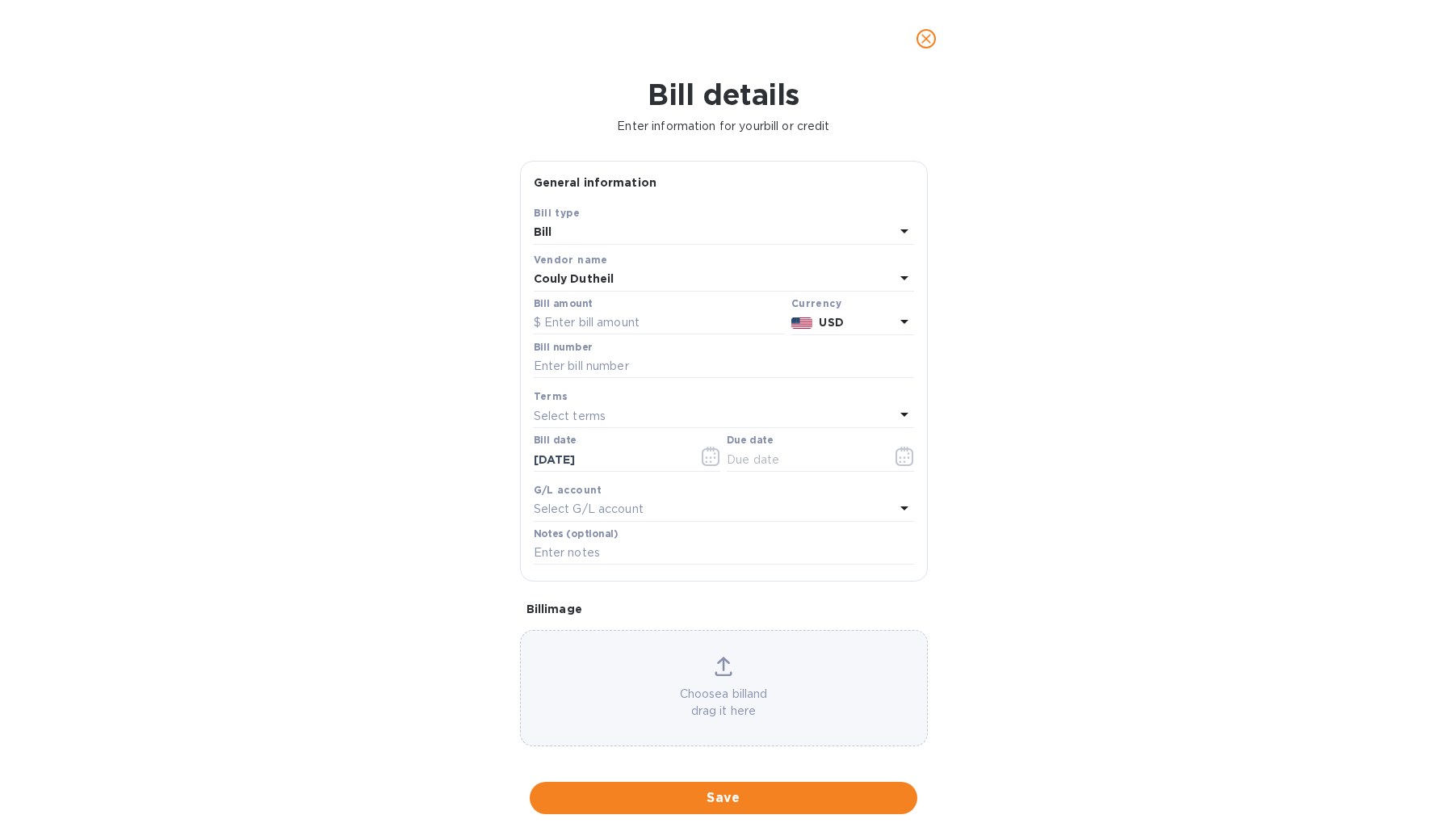
click at [881, 326] on p "USD" at bounding box center [856, 322] width 75 height 16
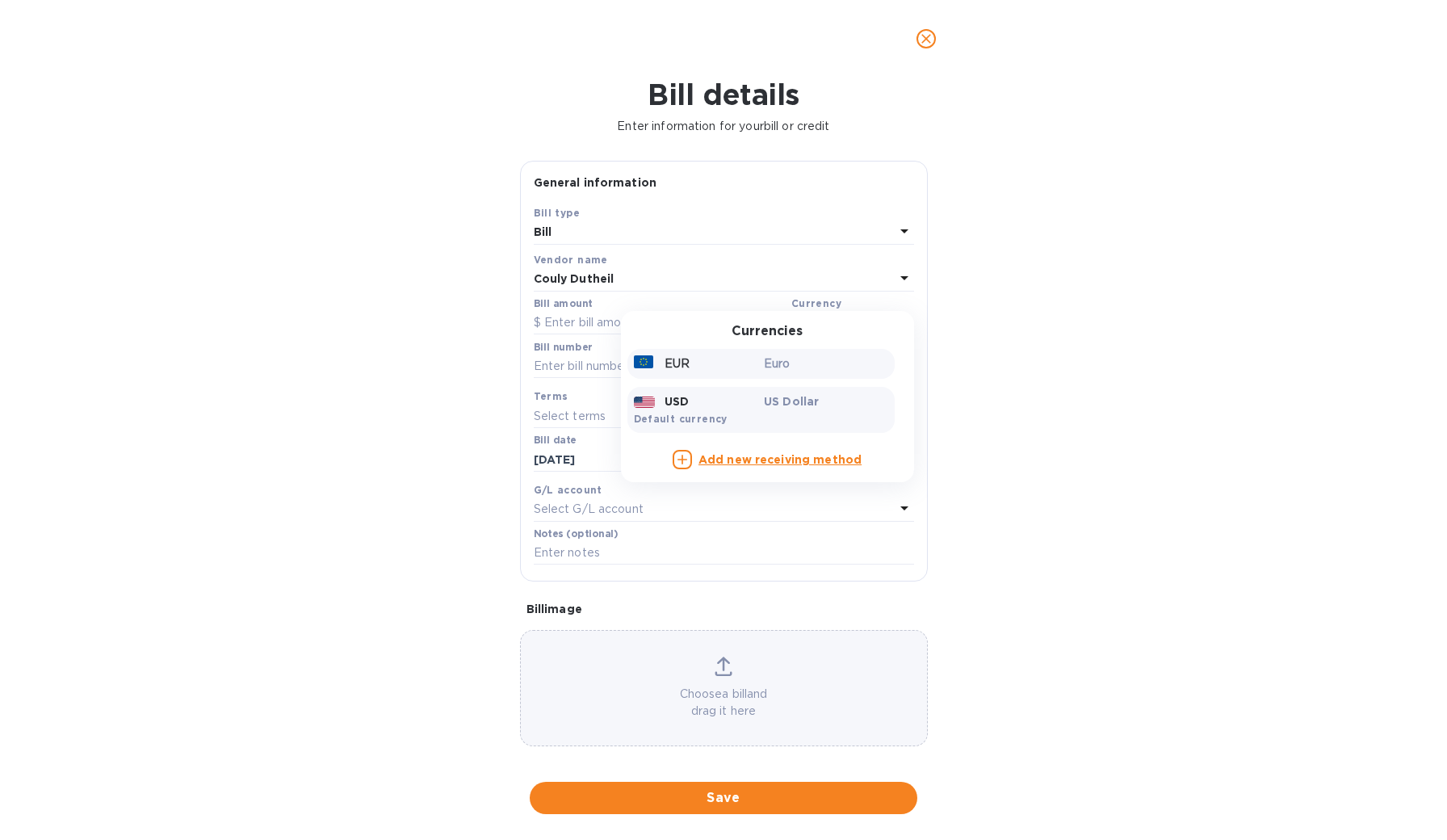
click at [686, 360] on div "EUR" at bounding box center [696, 364] width 131 height 23
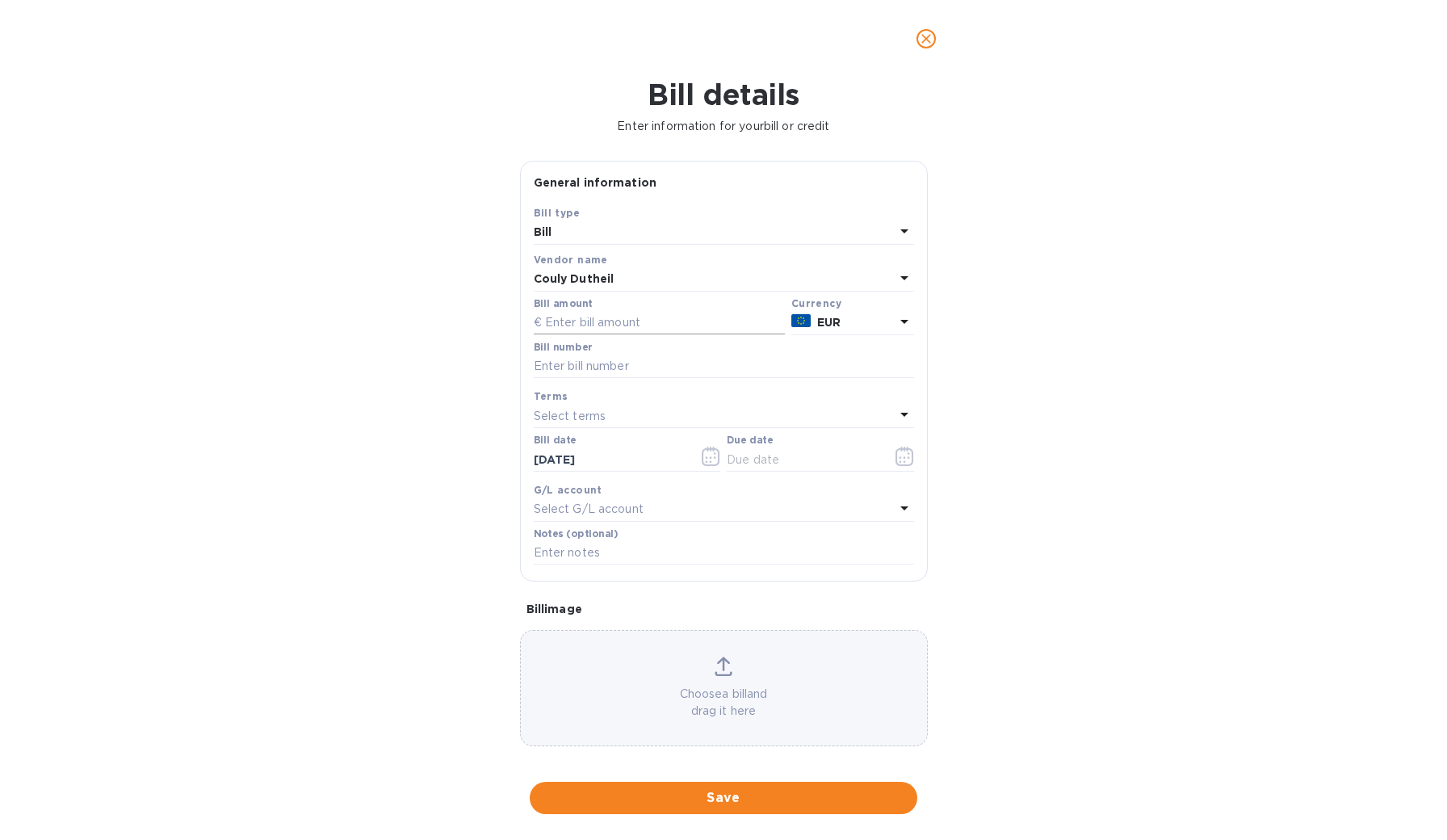
click at [616, 320] on input "text" at bounding box center [659, 322] width 251 height 24
type input "118.80"
click at [609, 365] on input "text" at bounding box center [724, 366] width 380 height 24
type input "Revised invoice 26709"
click at [788, 462] on input "text" at bounding box center [803, 459] width 152 height 24
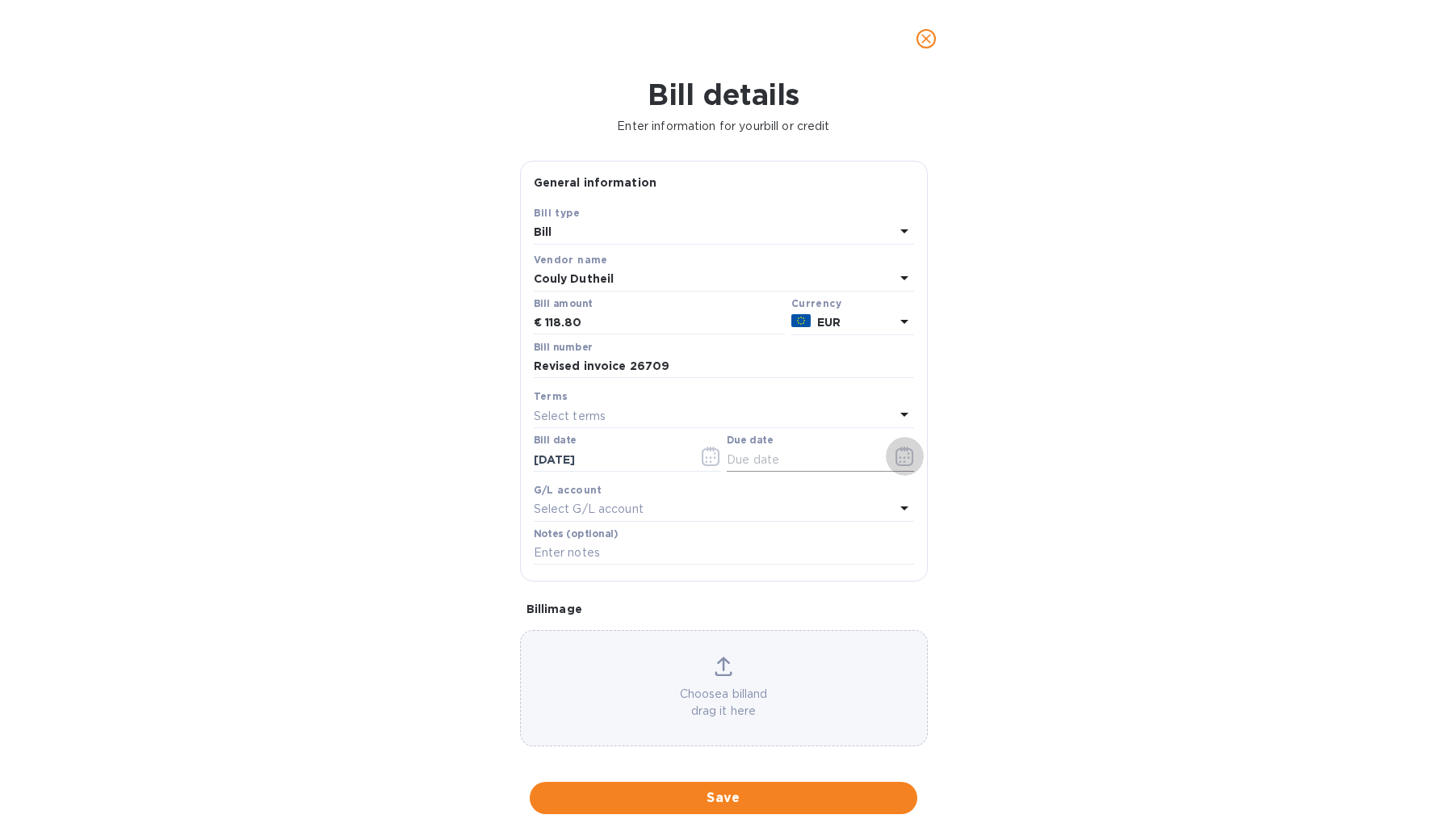
click at [896, 457] on icon "button" at bounding box center [904, 456] width 18 height 19
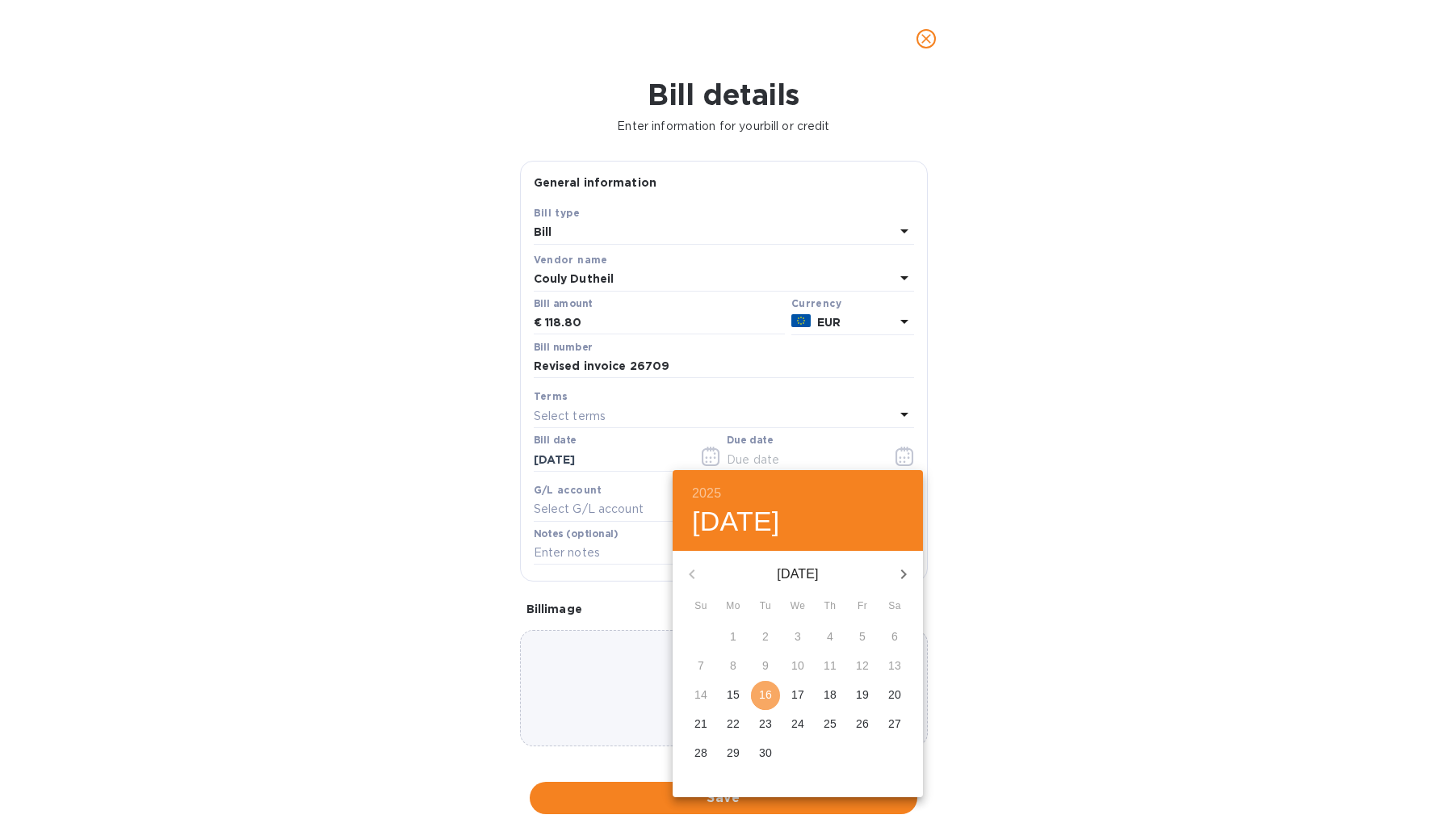
click at [768, 691] on p "16" at bounding box center [765, 694] width 13 height 16
type input "09/16/2025"
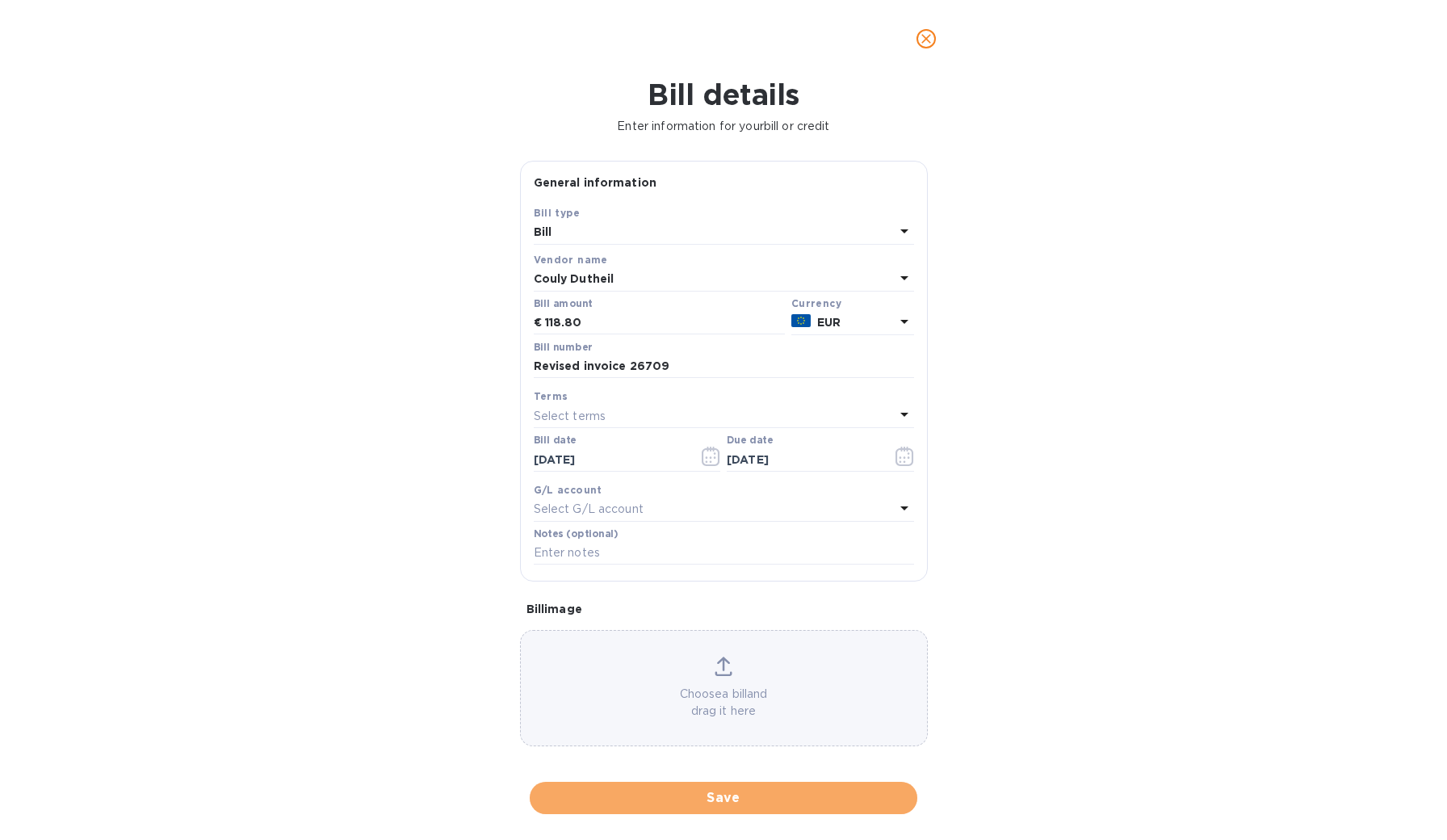
click at [691, 788] on span "Save" at bounding box center [723, 797] width 362 height 19
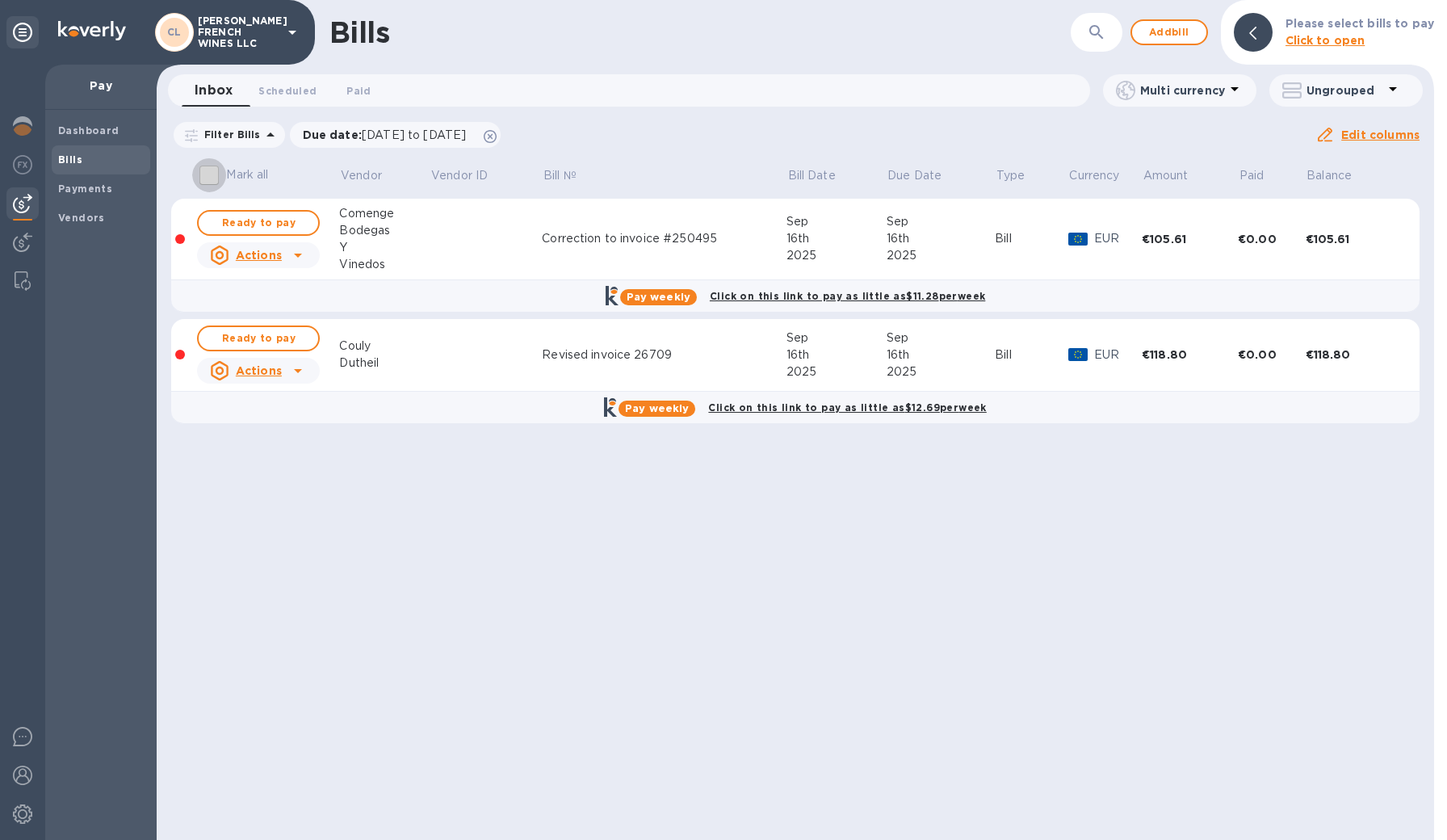
click at [214, 179] on input "Mark all" at bounding box center [209, 175] width 34 height 34
checkbox input "true"
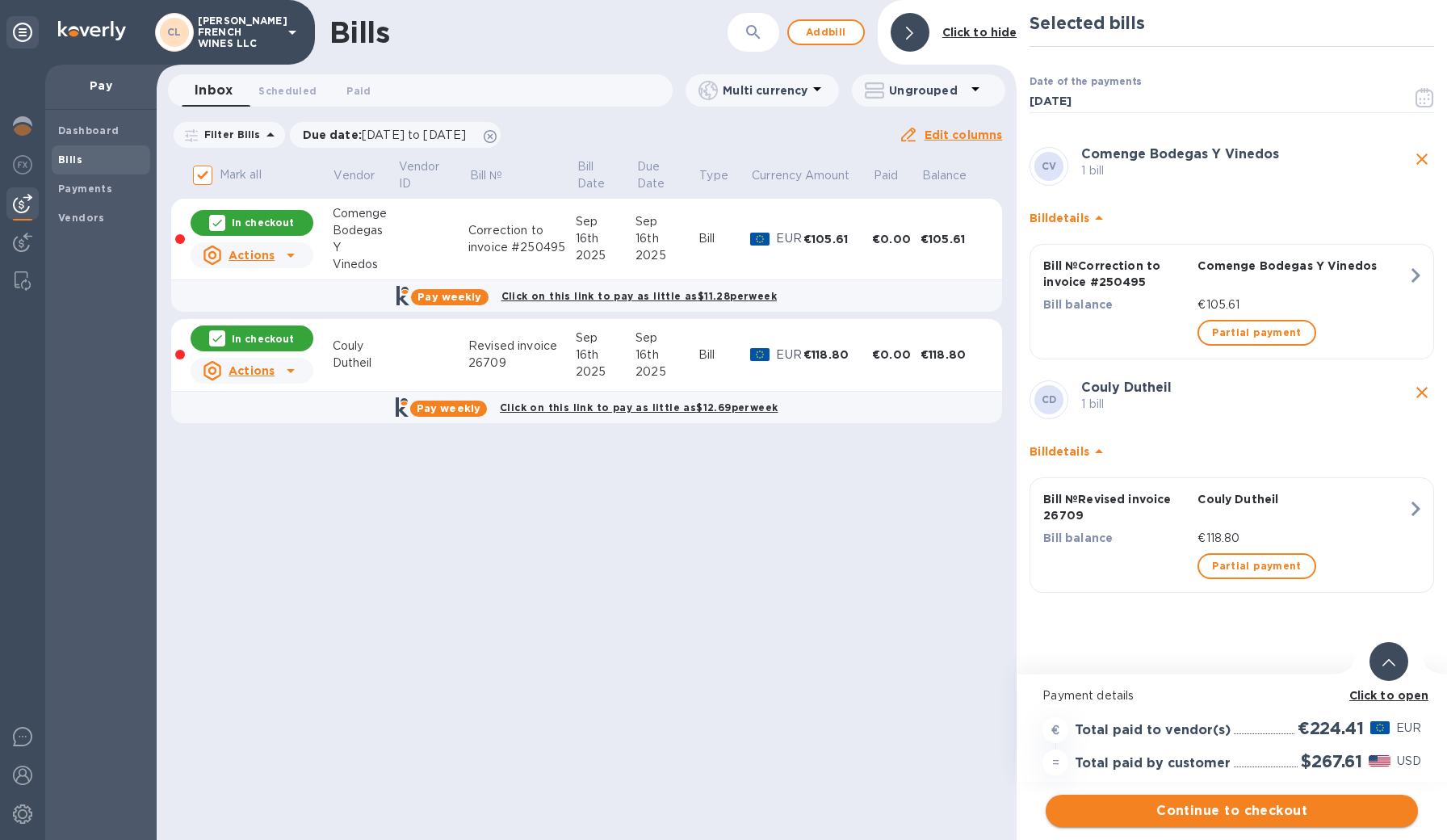
click at [1212, 812] on span "Continue to checkout" at bounding box center [1232, 811] width 346 height 19
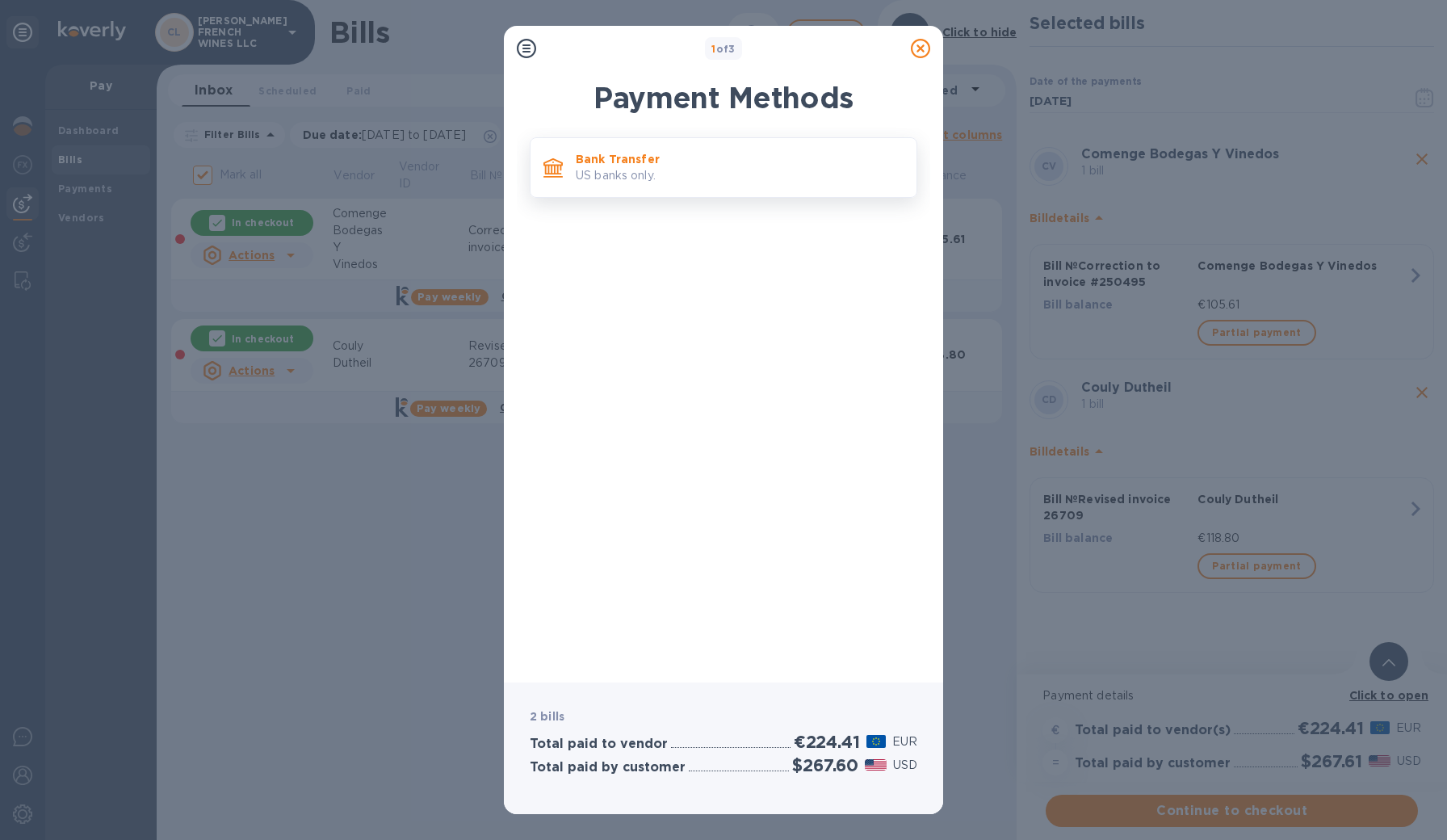
click at [624, 161] on p "Bank Transfer" at bounding box center [740, 159] width 328 height 16
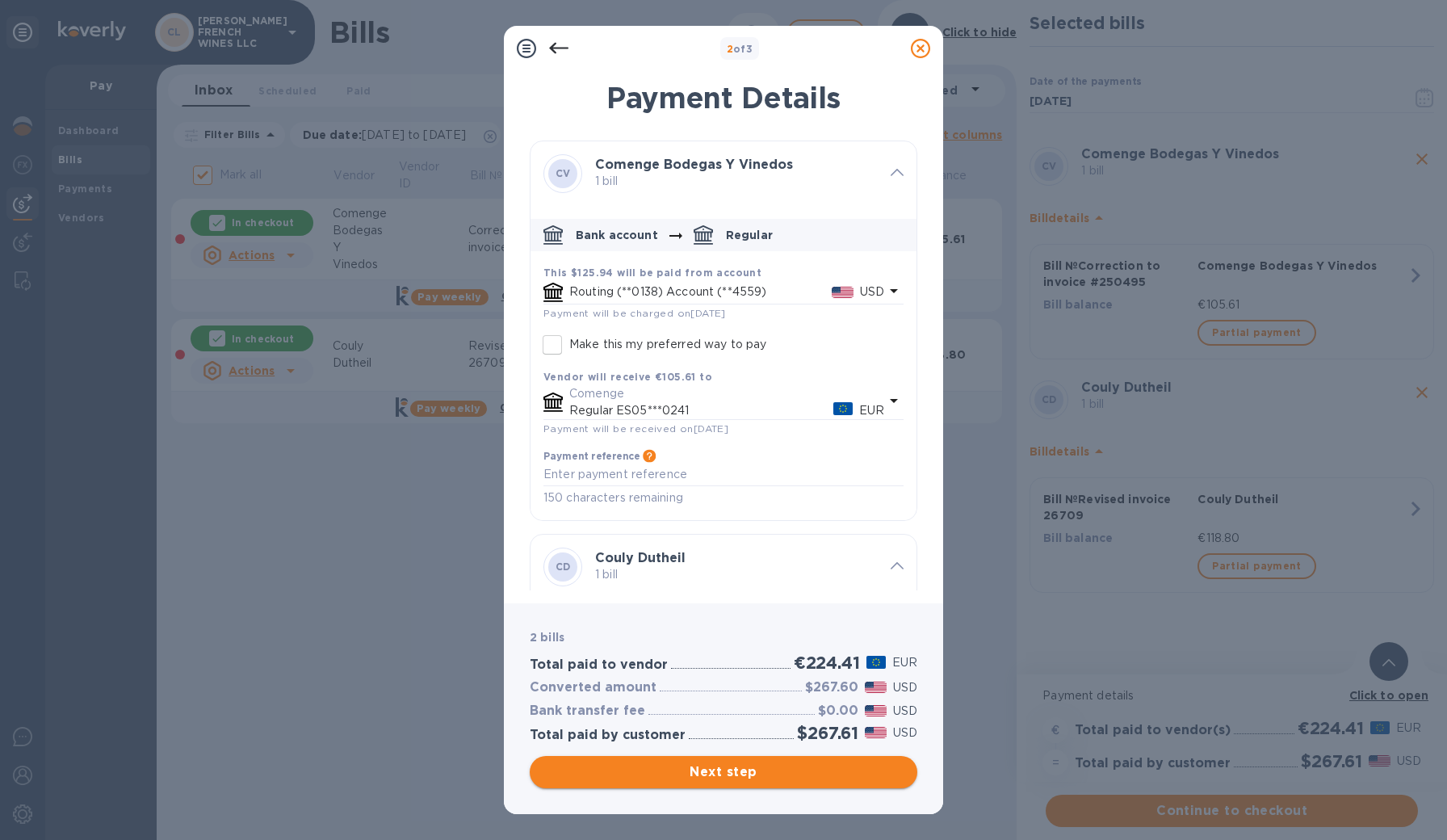
click at [714, 774] on span "Next step" at bounding box center [723, 772] width 362 height 19
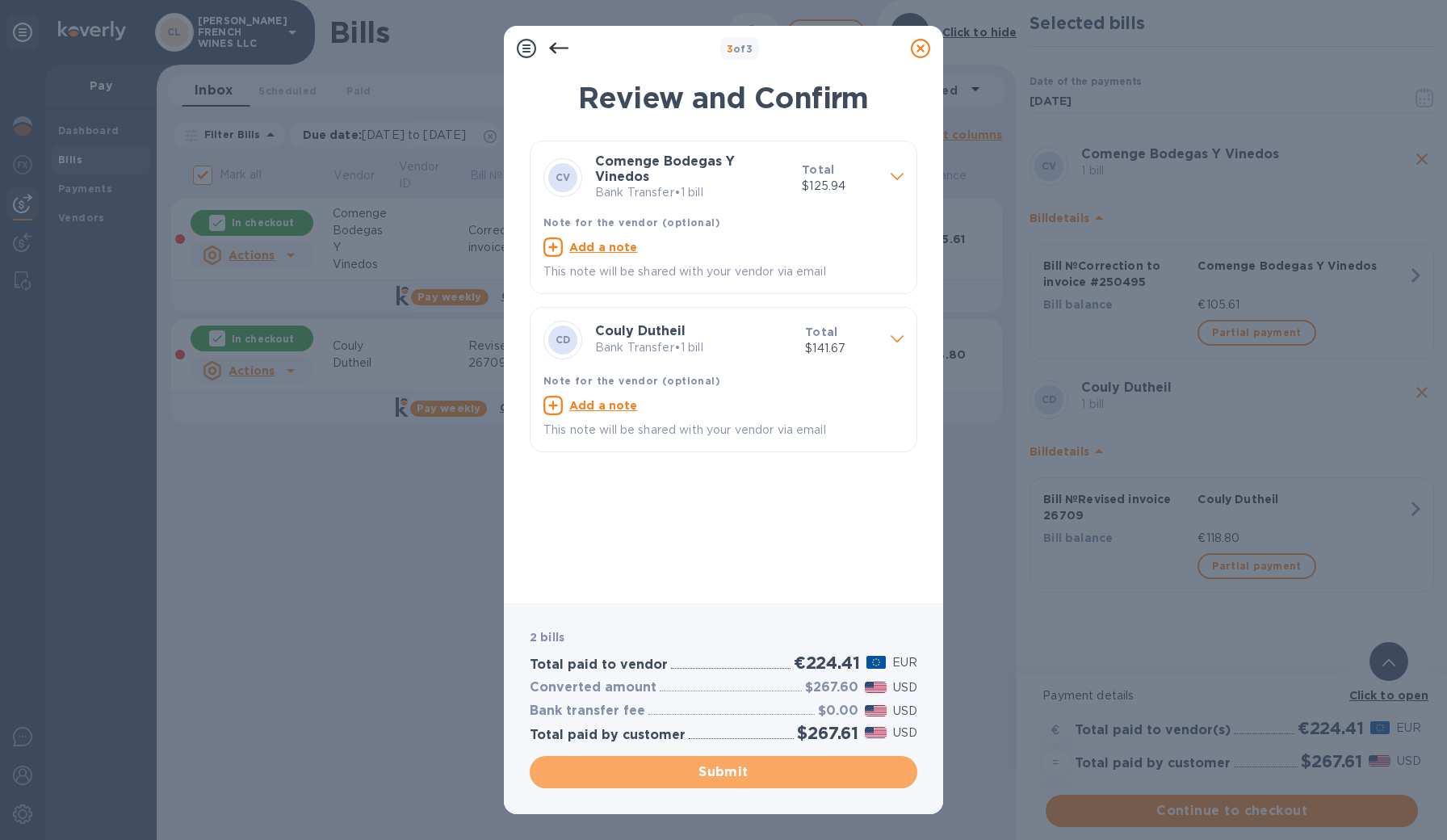
click at [714, 774] on span "Submit" at bounding box center [723, 772] width 362 height 19
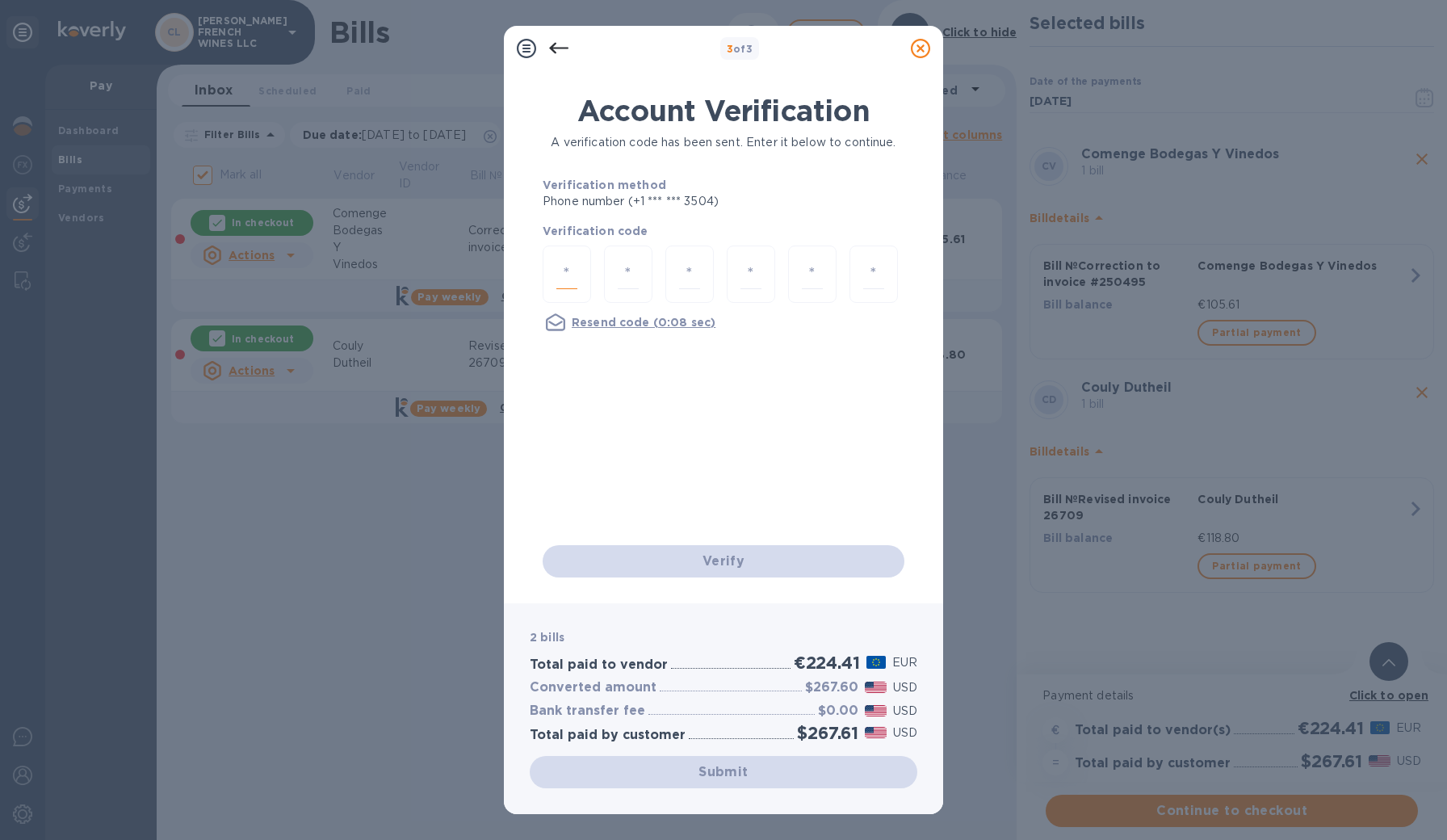
click at [569, 276] on input "number" at bounding box center [567, 274] width 21 height 30
type input "2"
type input "1"
type input "5"
type input "0"
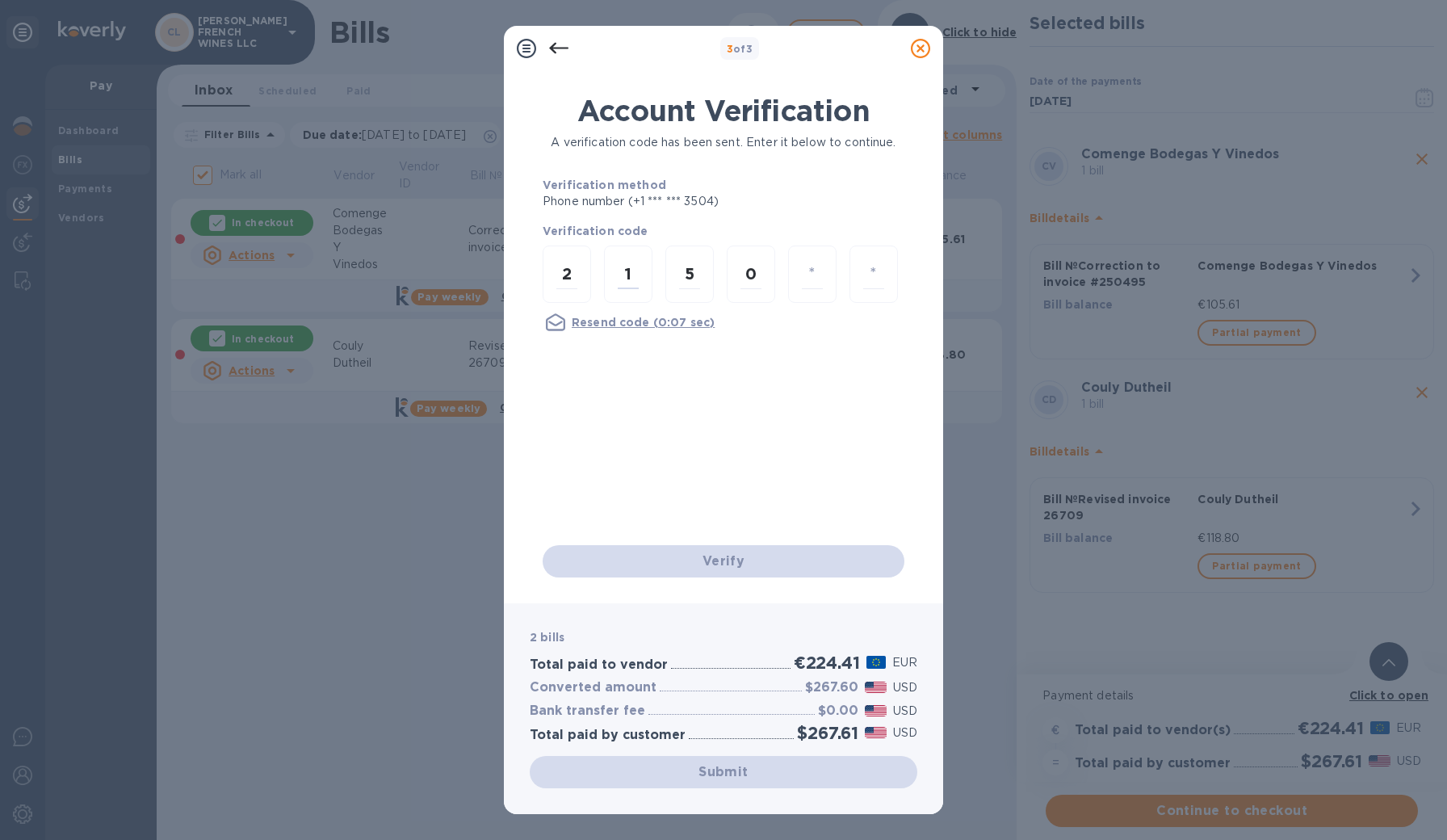
type input "2"
type input "6"
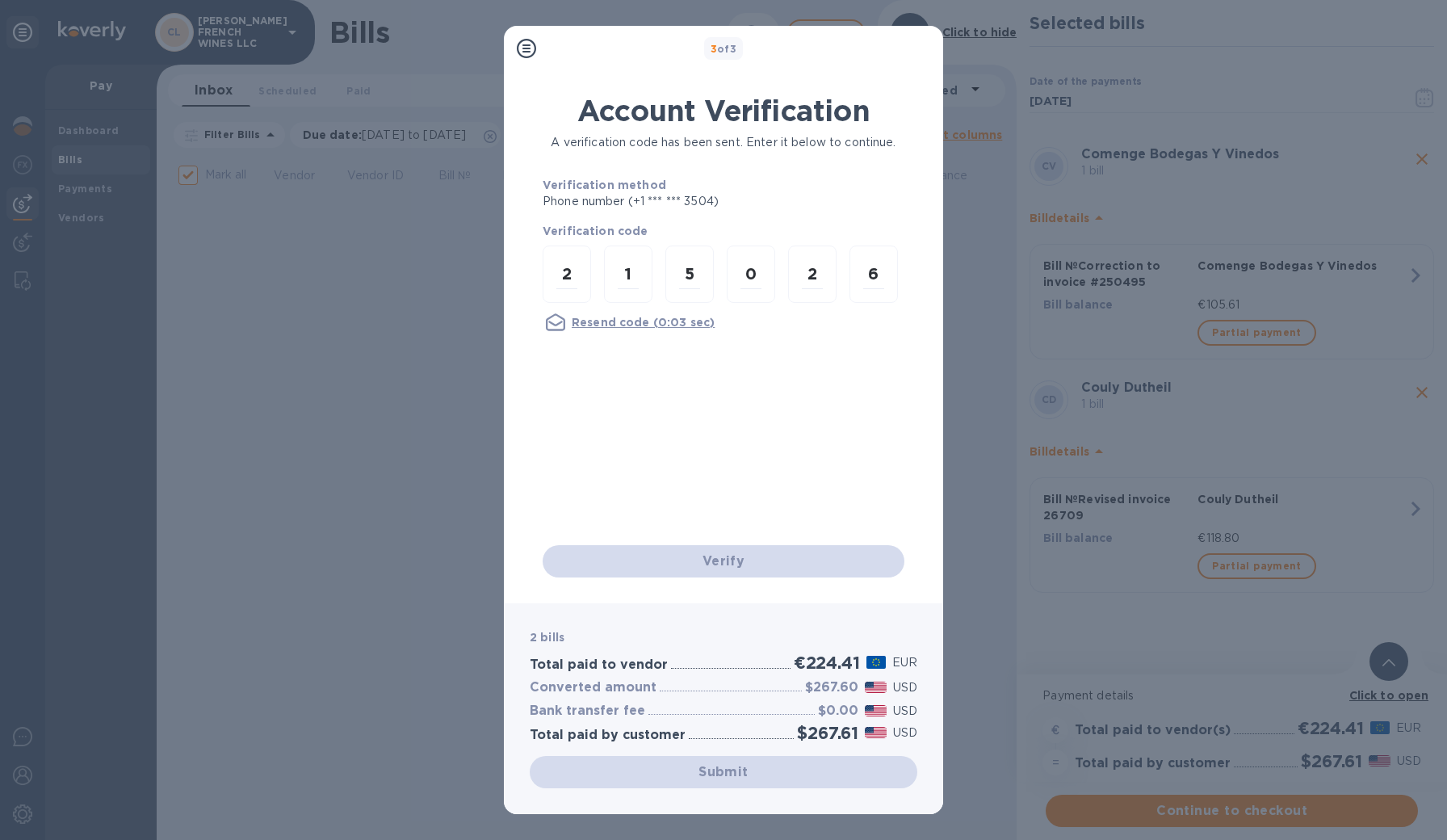
click at [736, 562] on div "Verify" at bounding box center [724, 561] width 375 height 46
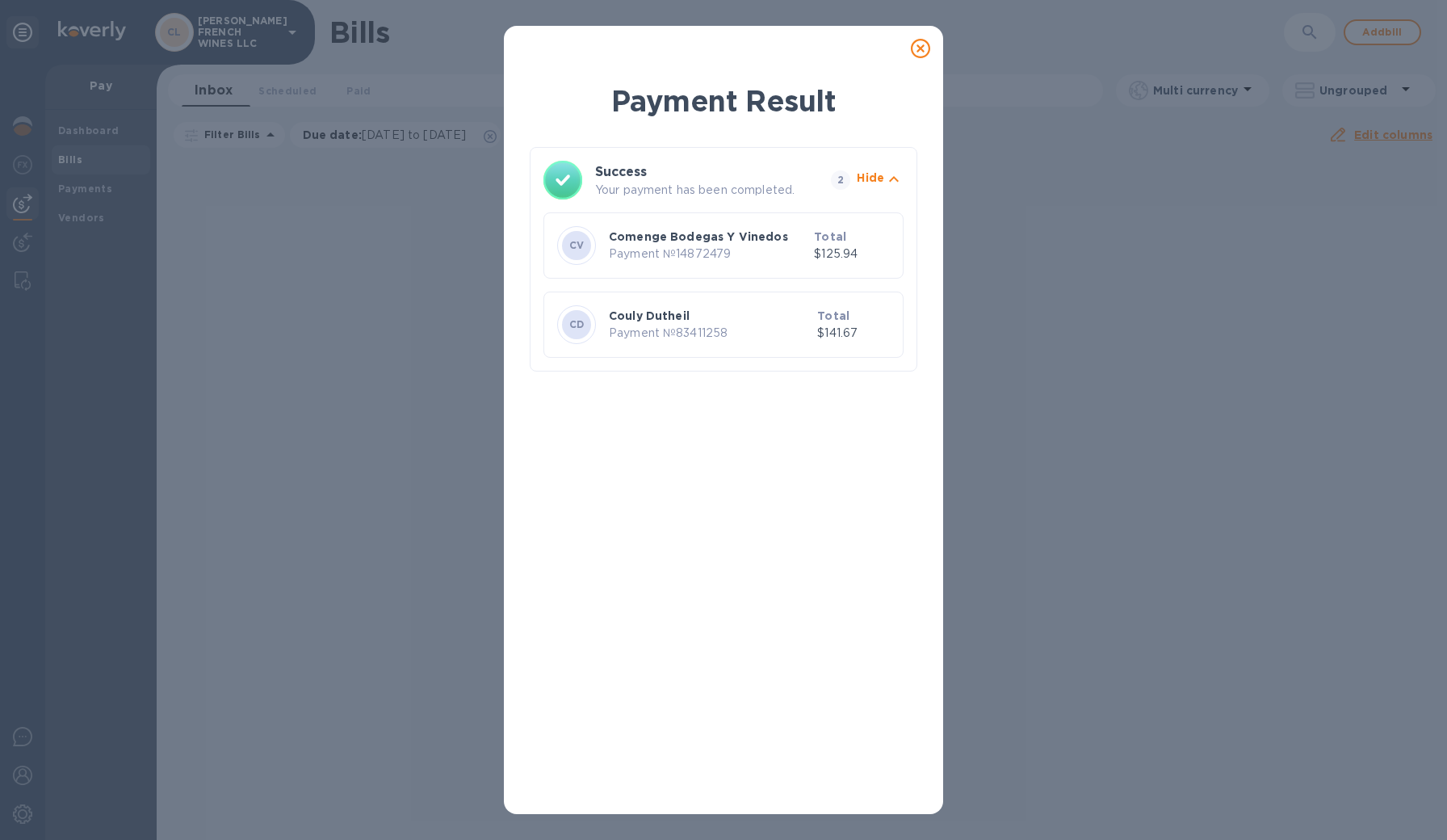
click at [681, 242] on p "Comenge Bodegas Y Vinedos" at bounding box center [708, 237] width 199 height 16
click at [925, 50] on icon at bounding box center [921, 48] width 19 height 19
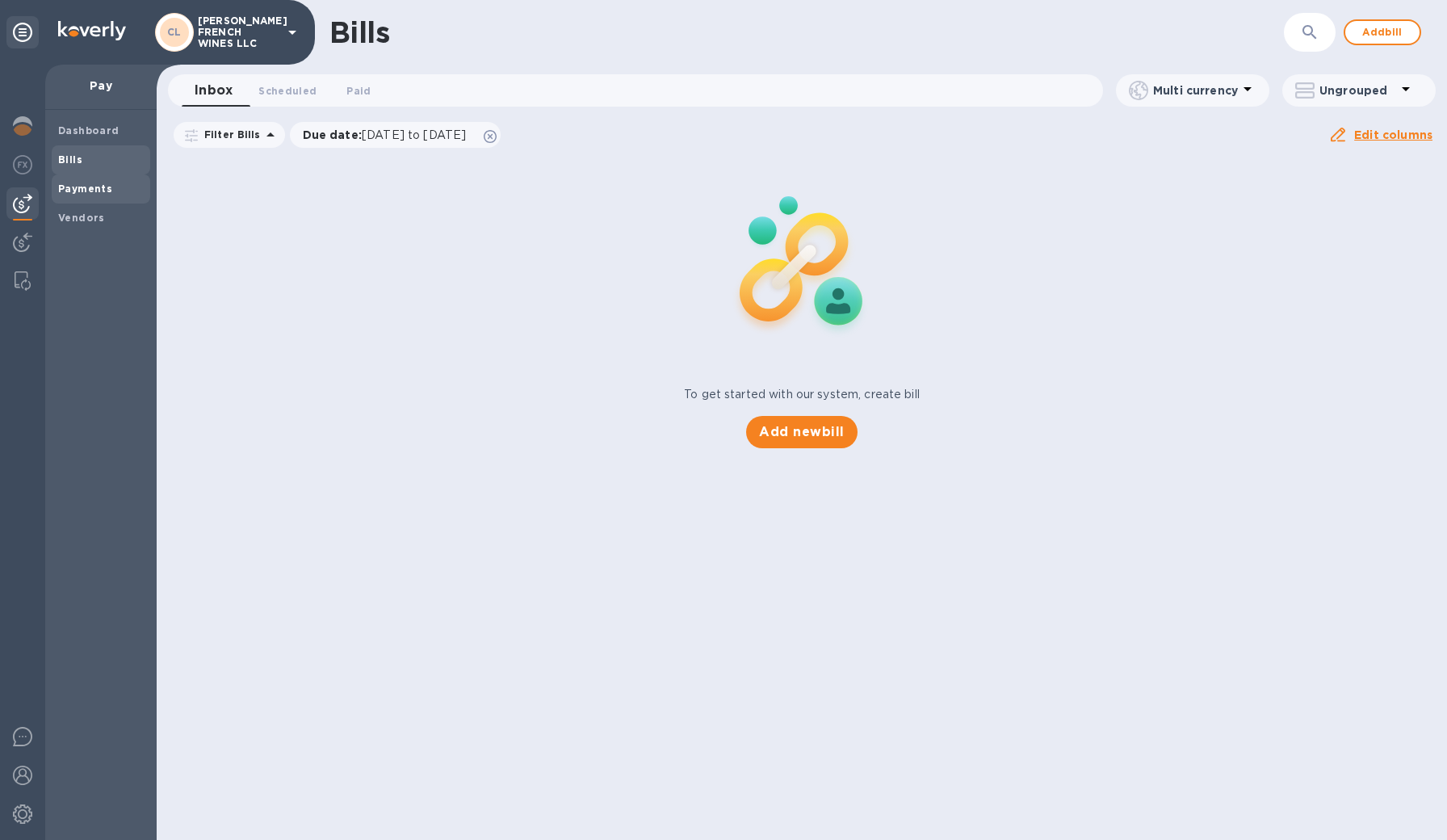
click at [104, 186] on b "Payments" at bounding box center [85, 188] width 54 height 12
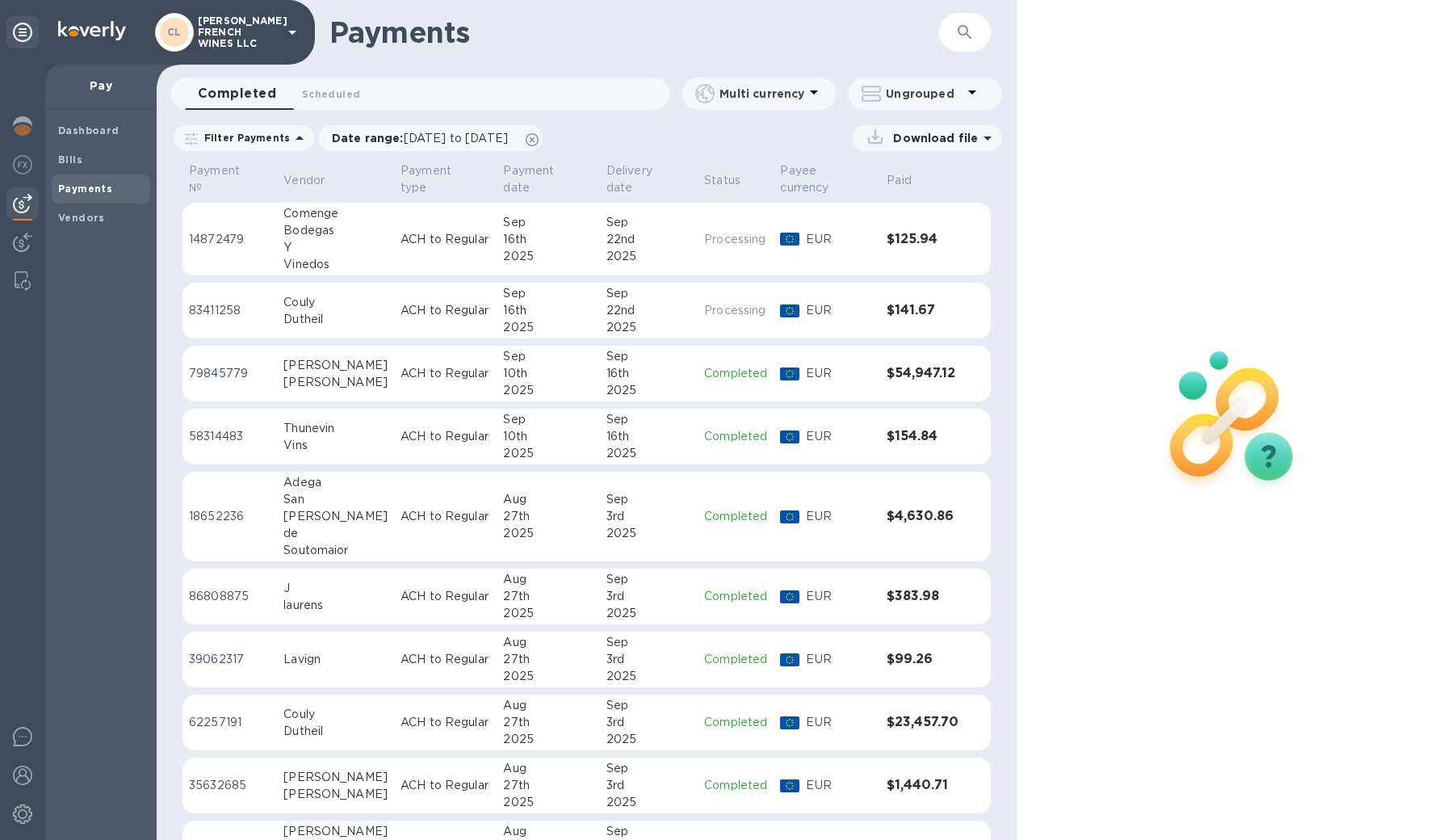
click at [659, 239] on div "22nd" at bounding box center [648, 239] width 84 height 16
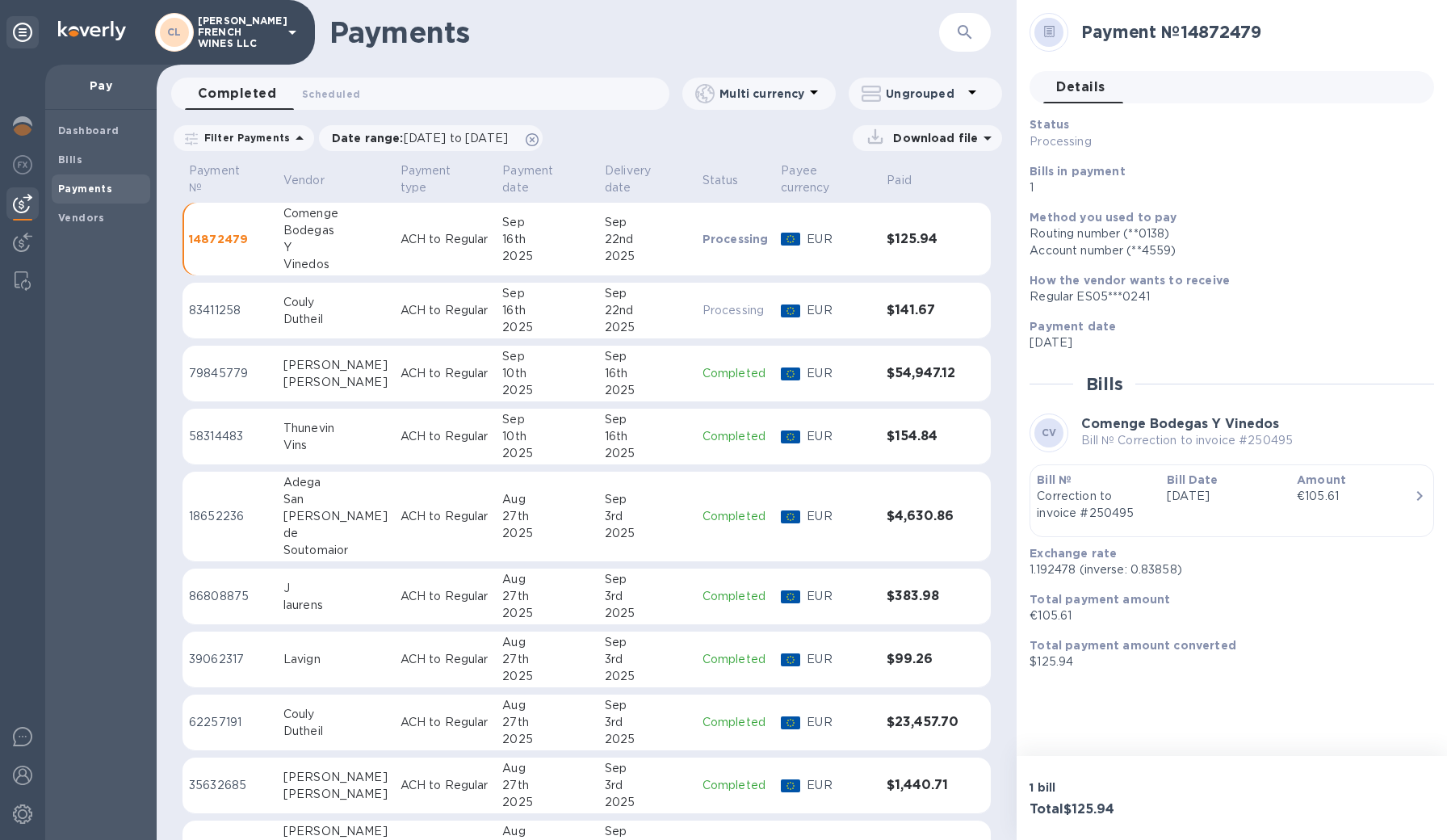
click at [341, 280] on table "Payment № Vendor Payment type Payment date Delivery date Status Payee currency …" at bounding box center [586, 565] width 808 height 811
click at [339, 294] on div "Couly" at bounding box center [335, 302] width 104 height 16
